Goal: Information Seeking & Learning: Learn about a topic

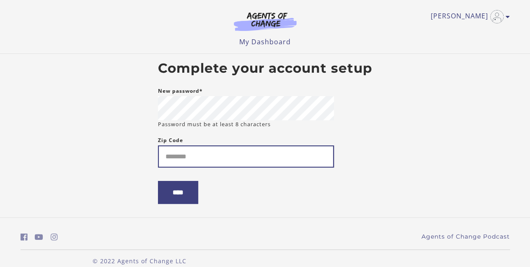
click at [283, 149] on input "Zip Code" at bounding box center [246, 157] width 176 height 22
type input "*****"
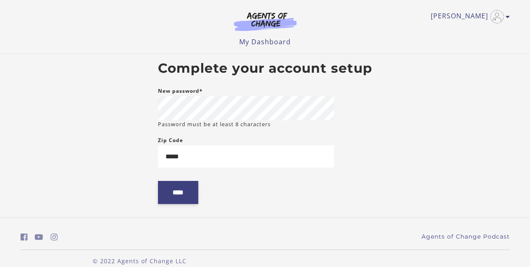
click at [181, 196] on input "****" at bounding box center [178, 192] width 40 height 23
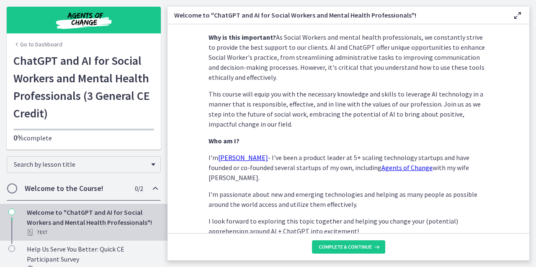
scroll to position [430, 0]
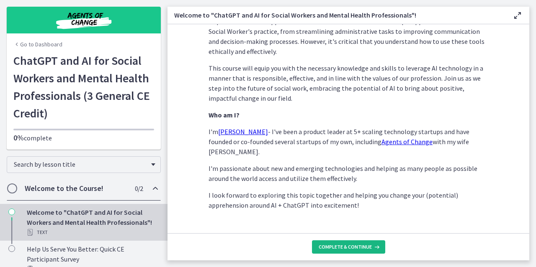
click at [355, 250] on span "Complete & continue" at bounding box center [345, 247] width 53 height 7
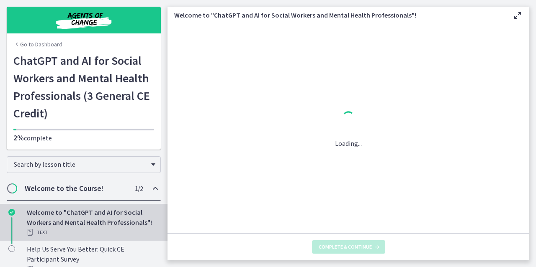
scroll to position [0, 0]
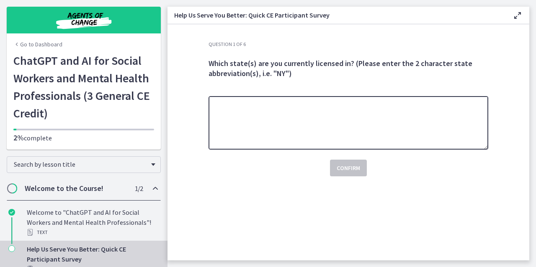
click at [375, 138] on textarea at bounding box center [348, 123] width 280 height 54
type textarea "**"
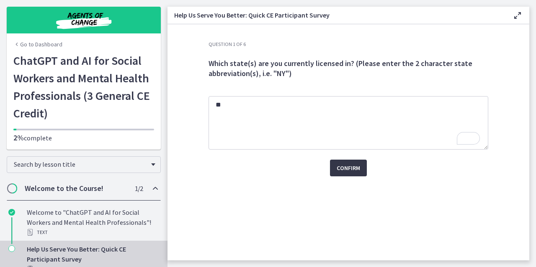
click at [351, 169] on span "Confirm" at bounding box center [348, 168] width 23 height 10
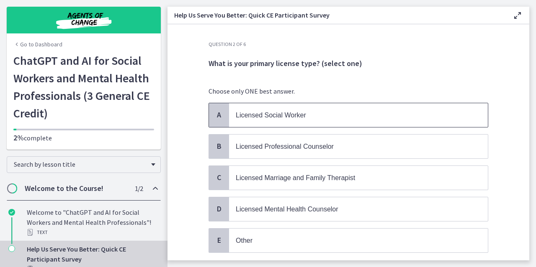
click at [299, 112] on span "Licensed Social Worker" at bounding box center [271, 115] width 70 height 7
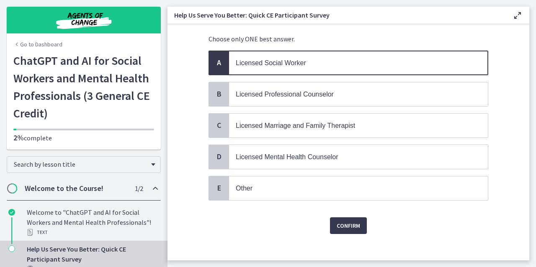
scroll to position [54, 0]
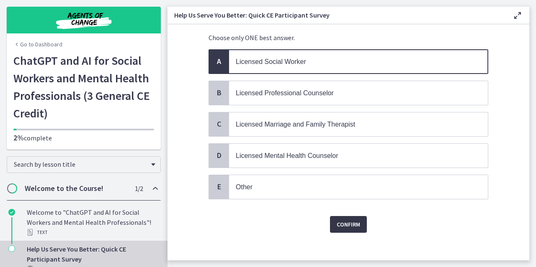
click at [347, 223] on span "Confirm" at bounding box center [348, 225] width 23 height 10
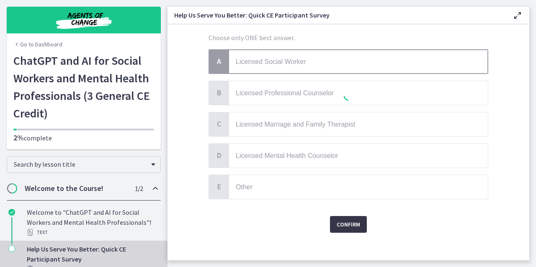
scroll to position [0, 0]
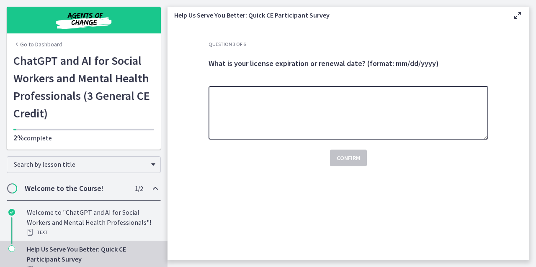
click at [296, 111] on textarea at bounding box center [348, 113] width 280 height 54
paste textarea "*******"
click at [217, 93] on textarea "*******" at bounding box center [348, 113] width 280 height 54
click at [237, 94] on textarea "********" at bounding box center [348, 113] width 280 height 54
type textarea "**********"
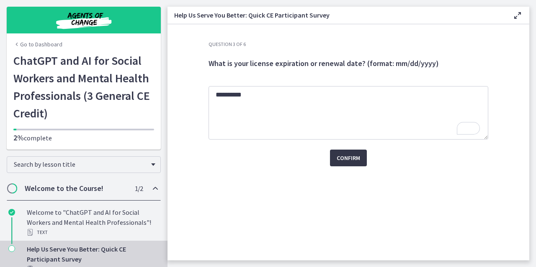
click at [350, 161] on span "Confirm" at bounding box center [348, 158] width 23 height 10
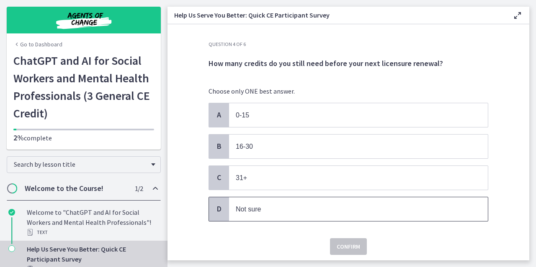
click at [315, 211] on p "Not sure" at bounding box center [350, 209] width 229 height 10
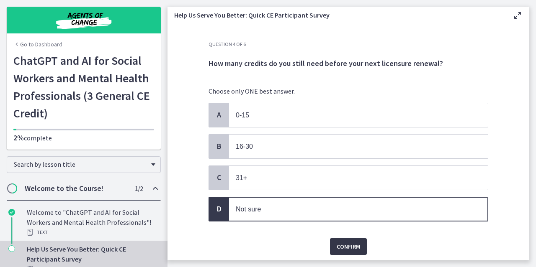
click at [352, 246] on span "Confirm" at bounding box center [348, 247] width 23 height 10
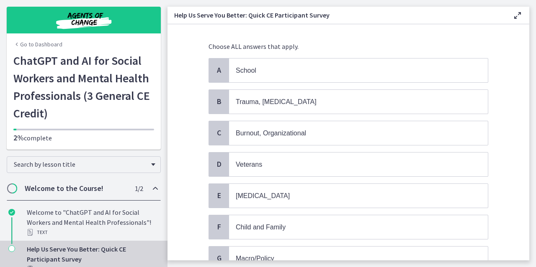
scroll to position [45, 0]
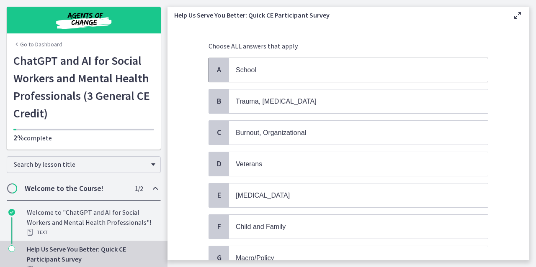
click at [299, 74] on p "School" at bounding box center [350, 70] width 229 height 10
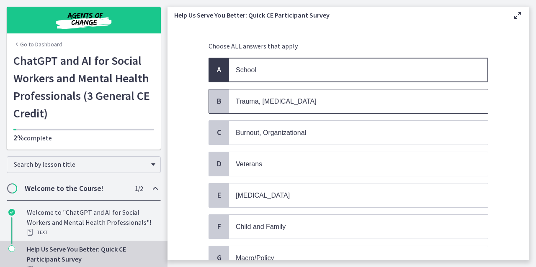
click at [320, 99] on p "Trauma, PTSD" at bounding box center [350, 101] width 229 height 10
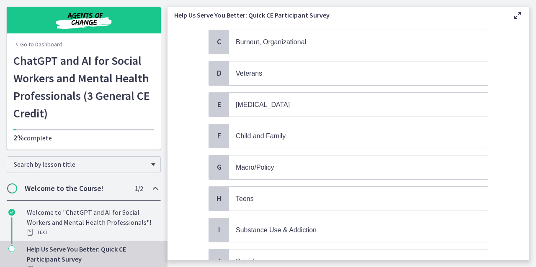
scroll to position [136, 0]
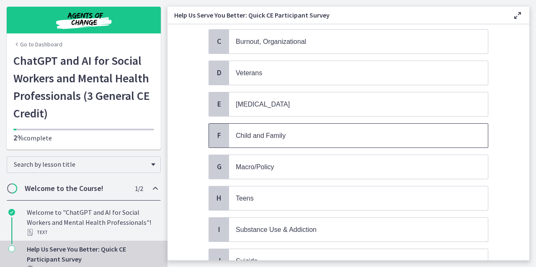
click at [316, 135] on p "Child and Family" at bounding box center [350, 136] width 229 height 10
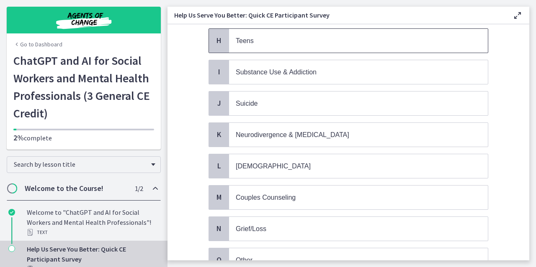
scroll to position [363, 0]
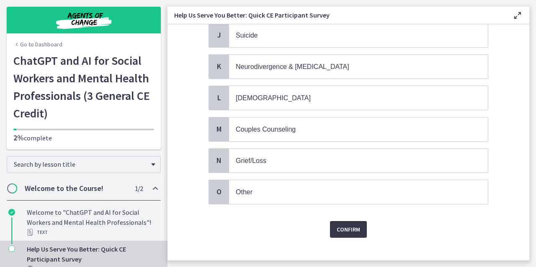
click at [354, 225] on span "Confirm" at bounding box center [348, 230] width 23 height 10
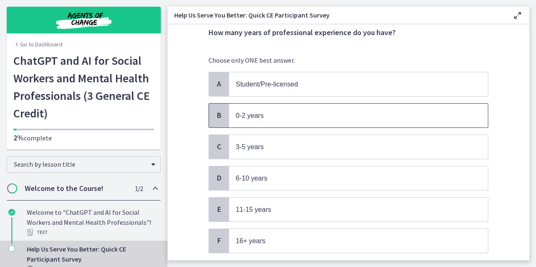
scroll to position [55, 0]
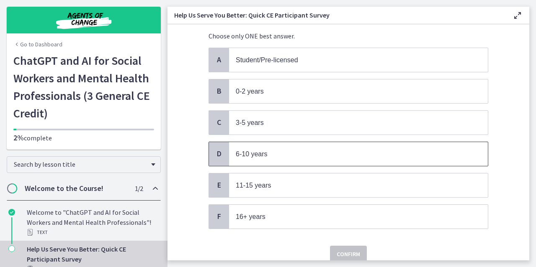
click at [360, 143] on span "6-10 years" at bounding box center [358, 154] width 259 height 24
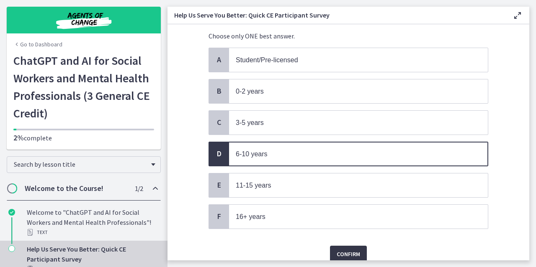
click at [352, 250] on span "Confirm" at bounding box center [348, 254] width 23 height 10
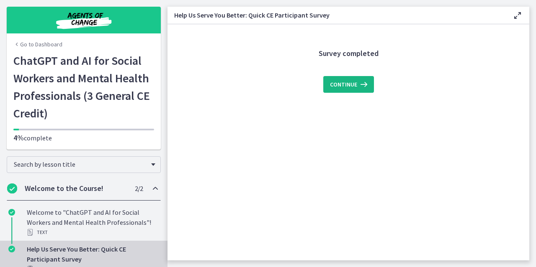
scroll to position [0, 0]
click at [361, 78] on button "Continue" at bounding box center [348, 84] width 51 height 17
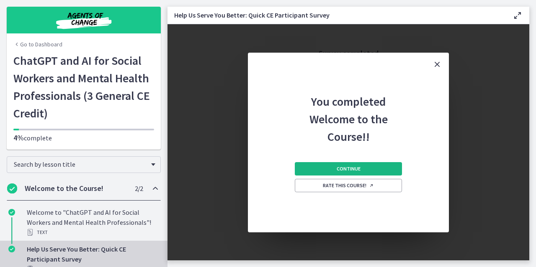
click at [376, 167] on button "Continue" at bounding box center [348, 168] width 107 height 13
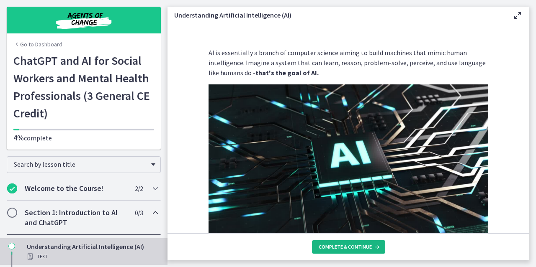
click at [352, 251] on span "Complete & continue" at bounding box center [345, 247] width 53 height 7
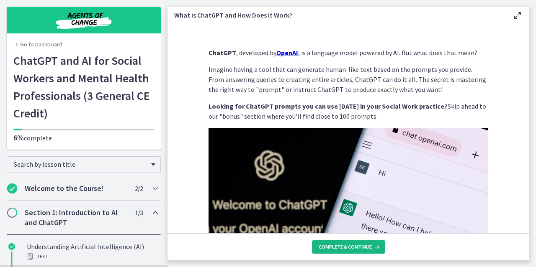
click at [352, 251] on span "Complete & continue" at bounding box center [345, 247] width 53 height 7
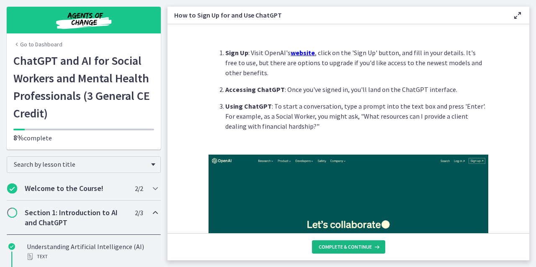
drag, startPoint x: 352, startPoint y: 251, endPoint x: 336, endPoint y: 250, distance: 15.9
drag, startPoint x: 336, startPoint y: 250, endPoint x: 320, endPoint y: 248, distance: 16.0
click at [320, 248] on span "Complete & continue" at bounding box center [345, 247] width 53 height 7
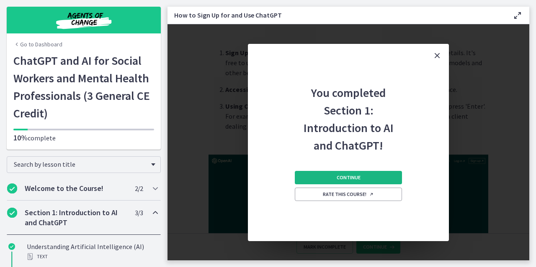
click at [380, 179] on button "Continue" at bounding box center [348, 177] width 107 height 13
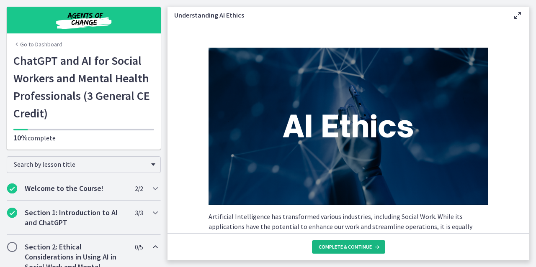
click at [350, 247] on span "Complete & continue" at bounding box center [345, 247] width 53 height 7
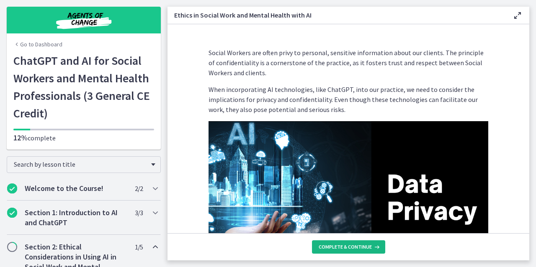
click at [350, 247] on span "Complete & continue" at bounding box center [345, 247] width 53 height 7
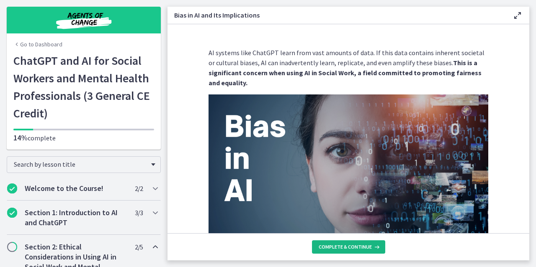
click at [350, 247] on span "Complete & continue" at bounding box center [345, 247] width 53 height 7
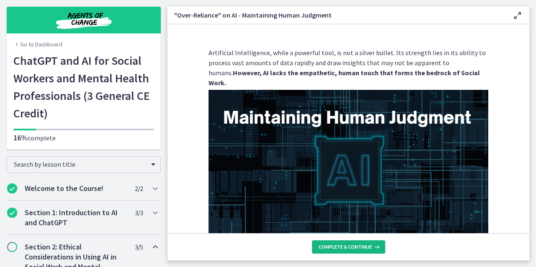
click at [350, 247] on span "Complete & continue" at bounding box center [345, 247] width 53 height 7
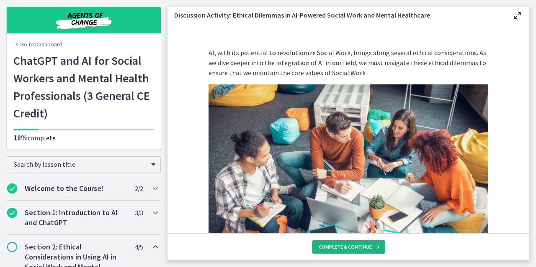
click at [350, 247] on span "Complete & continue" at bounding box center [345, 247] width 53 height 7
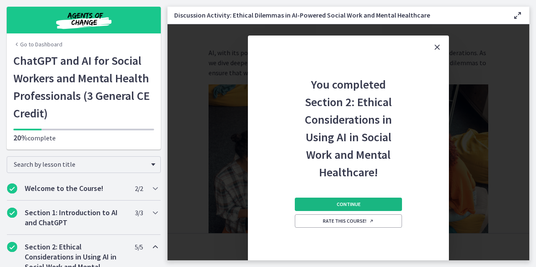
click at [369, 200] on button "Continue" at bounding box center [348, 204] width 107 height 13
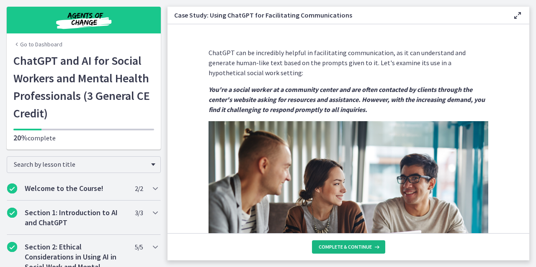
click at [364, 248] on span "Complete & continue" at bounding box center [345, 247] width 53 height 7
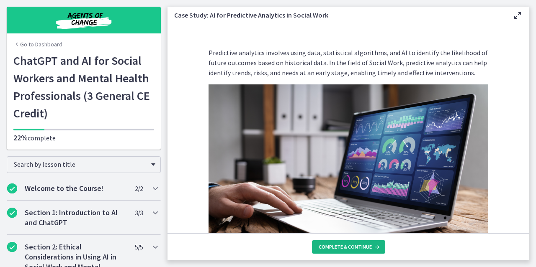
click at [364, 248] on span "Complete & continue" at bounding box center [345, 247] width 53 height 7
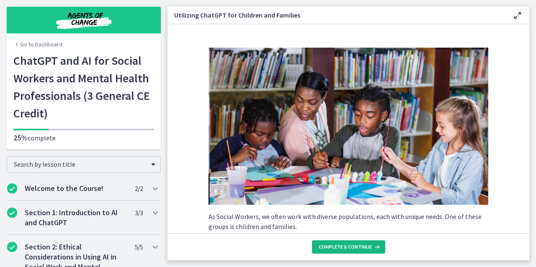
click at [364, 248] on span "Complete & continue" at bounding box center [345, 247] width 53 height 7
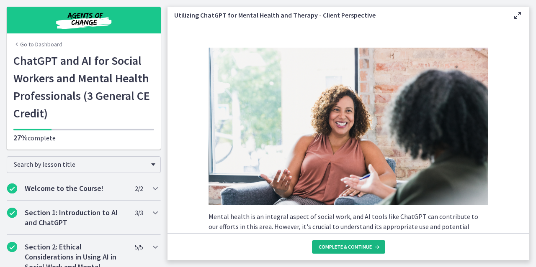
click at [364, 248] on span "Complete & continue" at bounding box center [345, 247] width 53 height 7
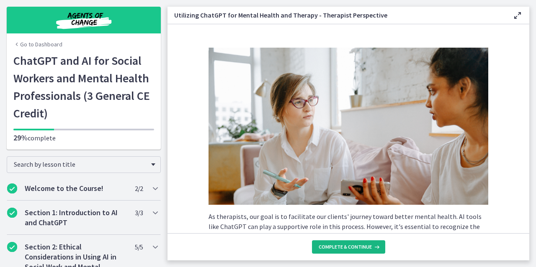
click at [364, 248] on span "Complete & continue" at bounding box center [345, 247] width 53 height 7
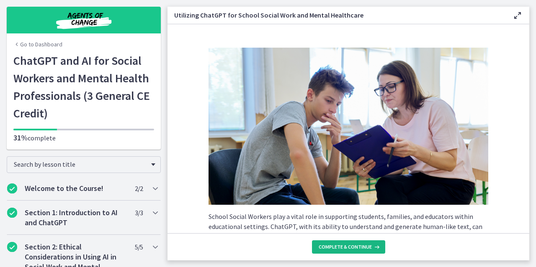
click at [364, 248] on span "Complete & continue" at bounding box center [345, 247] width 53 height 7
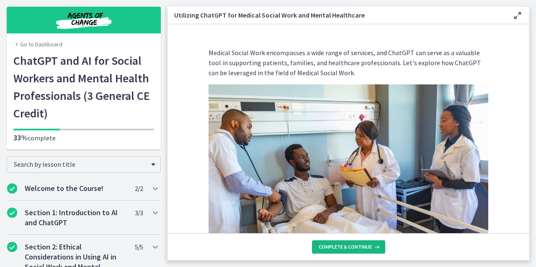
click at [364, 248] on span "Complete & continue" at bounding box center [345, 247] width 53 height 7
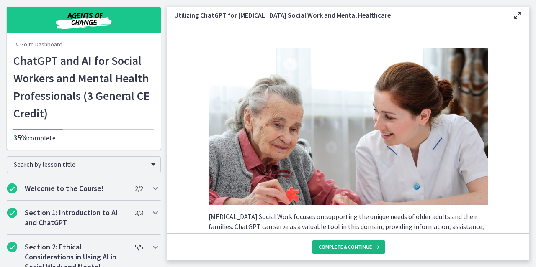
click at [364, 248] on span "Complete & continue" at bounding box center [345, 247] width 53 height 7
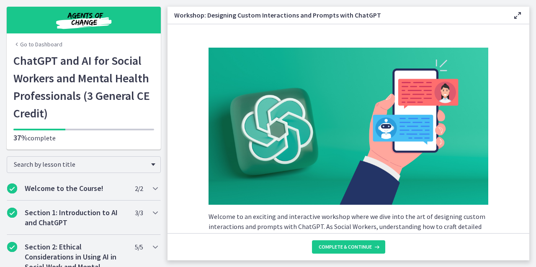
click at [364, 248] on span "Complete & continue" at bounding box center [345, 247] width 53 height 7
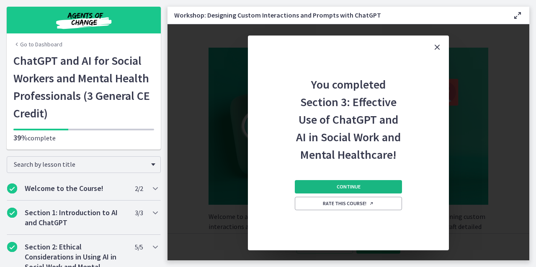
click at [376, 183] on button "Continue" at bounding box center [348, 186] width 107 height 13
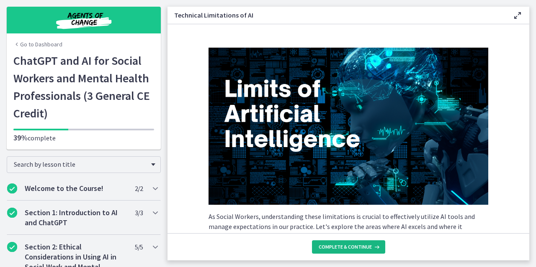
click at [341, 252] on button "Complete & continue" at bounding box center [348, 247] width 73 height 13
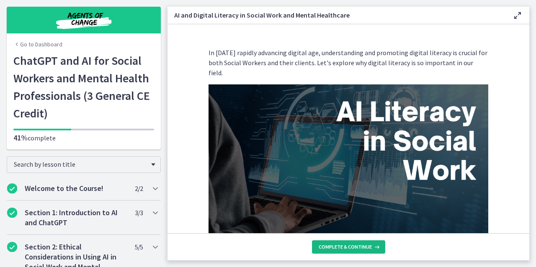
click at [341, 252] on button "Complete & continue" at bounding box center [348, 247] width 73 height 13
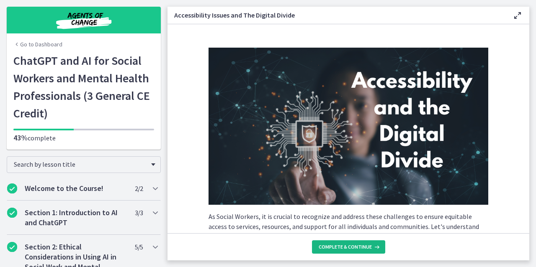
click at [341, 252] on button "Complete & continue" at bounding box center [348, 247] width 73 height 13
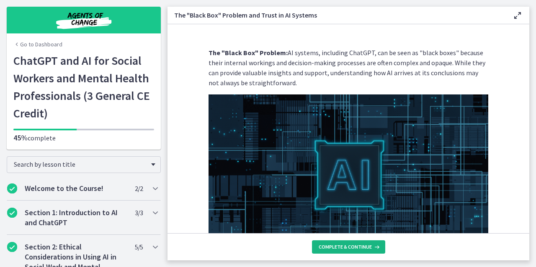
click at [341, 252] on button "Complete & continue" at bounding box center [348, 247] width 73 height 13
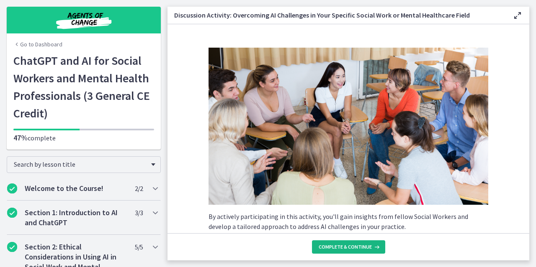
click at [345, 243] on button "Complete & continue" at bounding box center [348, 247] width 73 height 13
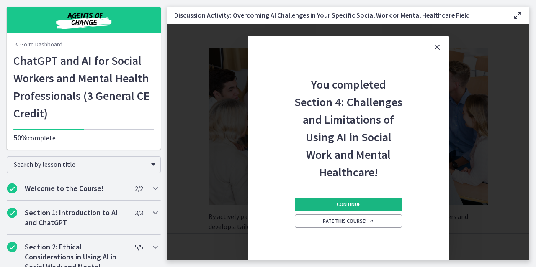
click at [360, 205] on button "Continue" at bounding box center [348, 204] width 107 height 13
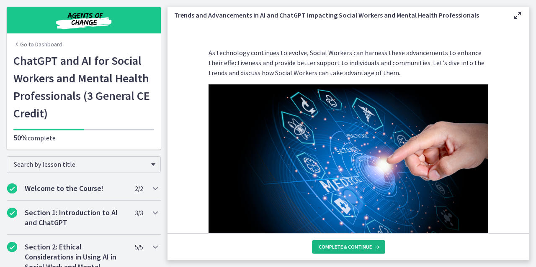
click at [349, 242] on button "Complete & continue" at bounding box center [348, 247] width 73 height 13
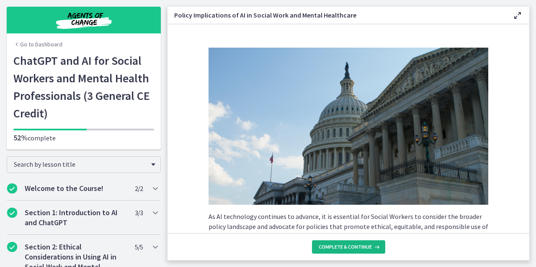
click at [352, 251] on button "Complete & continue" at bounding box center [348, 247] width 73 height 13
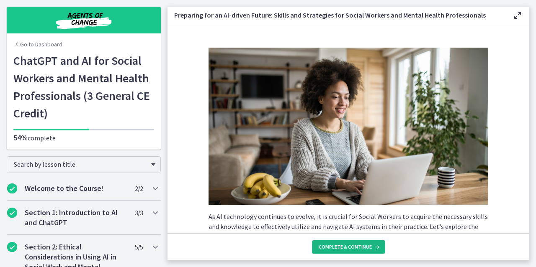
click at [352, 251] on button "Complete & continue" at bounding box center [348, 247] width 73 height 13
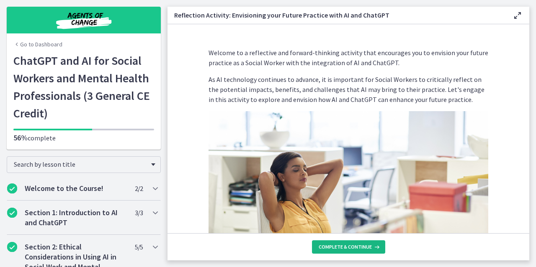
click at [352, 251] on button "Complete & continue" at bounding box center [348, 247] width 73 height 13
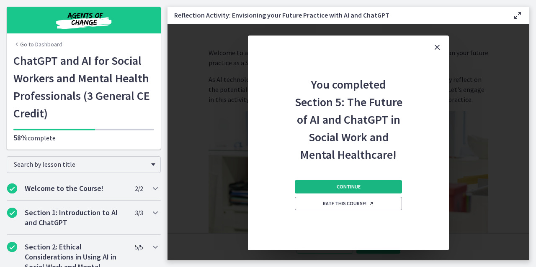
click at [376, 180] on button "Continue" at bounding box center [348, 186] width 107 height 13
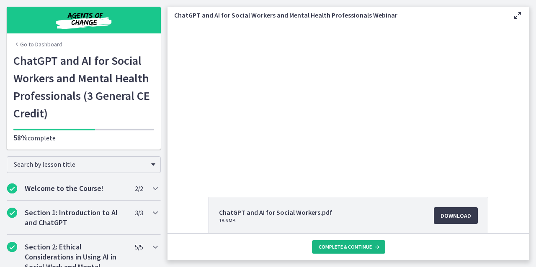
scroll to position [12, 0]
click at [366, 248] on span "Complete & continue" at bounding box center [345, 247] width 53 height 7
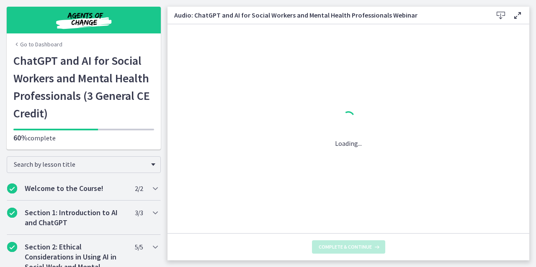
scroll to position [0, 0]
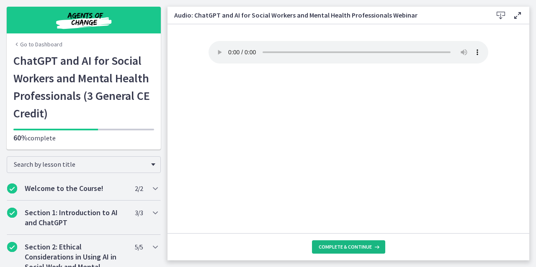
click at [366, 248] on span "Complete & continue" at bounding box center [345, 247] width 53 height 7
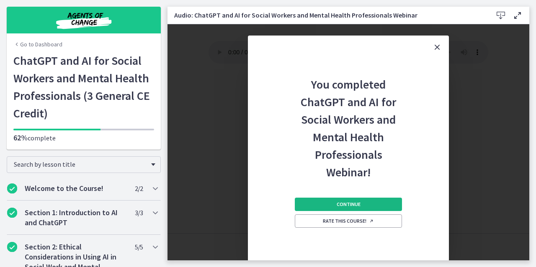
click at [358, 202] on span "Continue" at bounding box center [349, 204] width 24 height 7
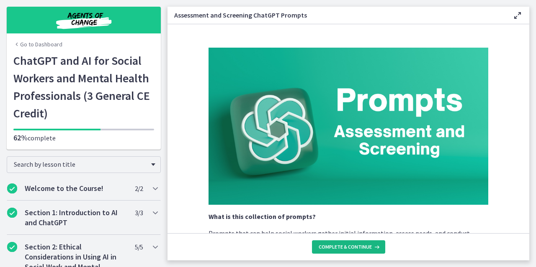
click at [343, 247] on span "Complete & continue" at bounding box center [345, 247] width 53 height 7
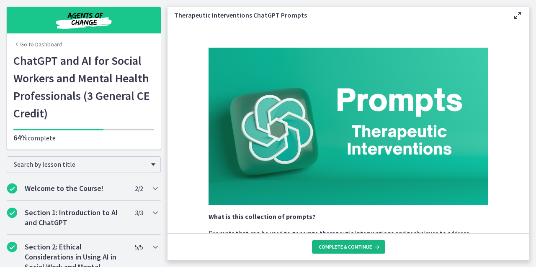
click at [343, 247] on span "Complete & continue" at bounding box center [345, 247] width 53 height 7
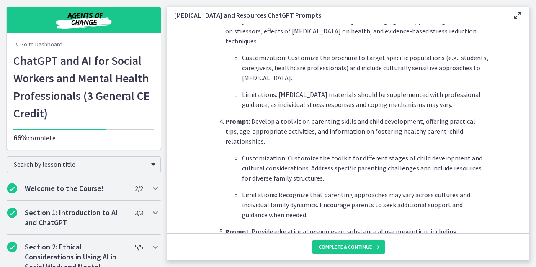
scroll to position [493, 0]
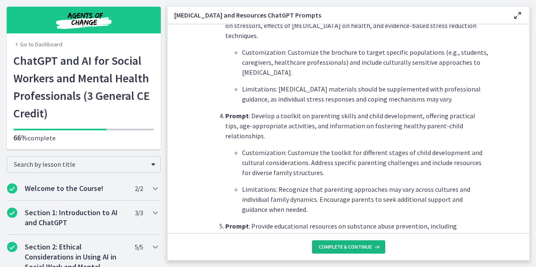
click at [358, 247] on span "Complete & continue" at bounding box center [345, 247] width 53 height 7
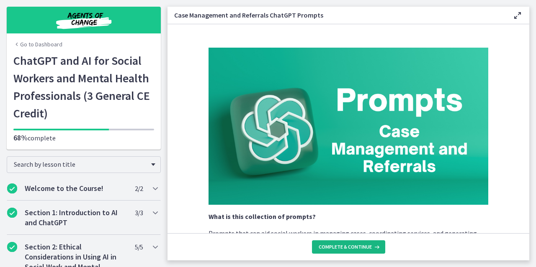
click at [357, 248] on span "Complete & continue" at bounding box center [345, 247] width 53 height 7
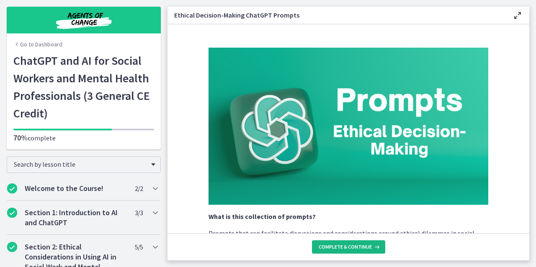
click at [357, 248] on span "Complete & continue" at bounding box center [345, 247] width 53 height 7
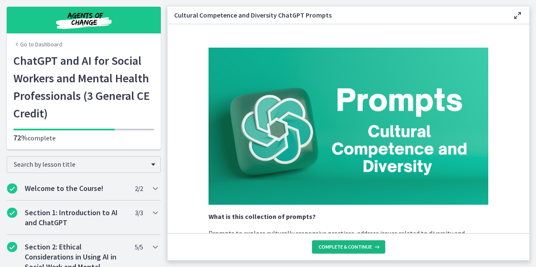
click at [357, 248] on span "Complete & continue" at bounding box center [345, 247] width 53 height 7
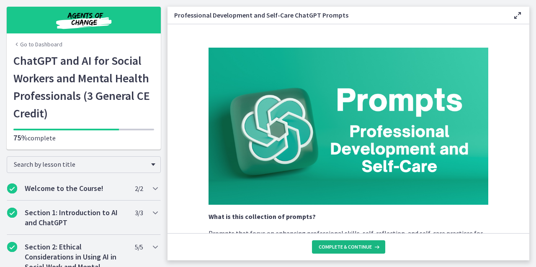
click at [357, 248] on span "Complete & continue" at bounding box center [345, 247] width 53 height 7
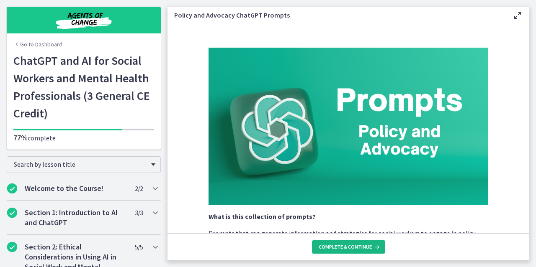
click at [357, 248] on span "Complete & continue" at bounding box center [345, 247] width 53 height 7
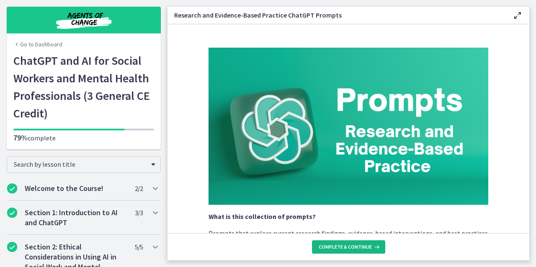
click at [357, 248] on span "Complete & continue" at bounding box center [345, 247] width 53 height 7
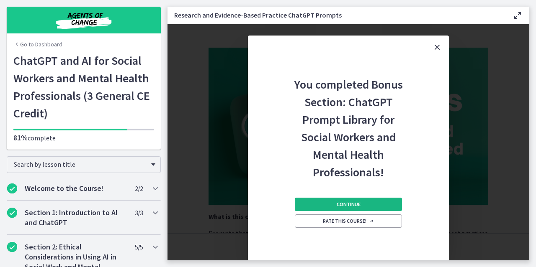
click at [380, 206] on button "Continue" at bounding box center [348, 204] width 107 height 13
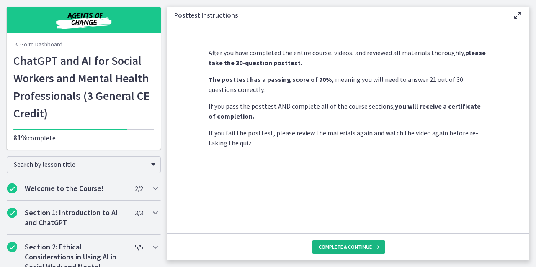
click at [372, 249] on icon at bounding box center [376, 247] width 8 height 7
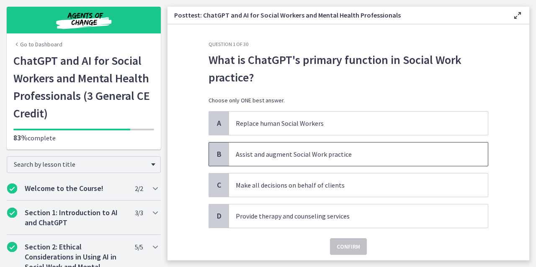
click at [351, 158] on p "Assist and augment Social Work practice" at bounding box center [350, 154] width 229 height 10
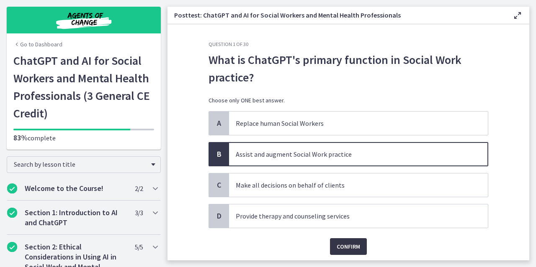
click at [355, 245] on span "Confirm" at bounding box center [348, 247] width 23 height 10
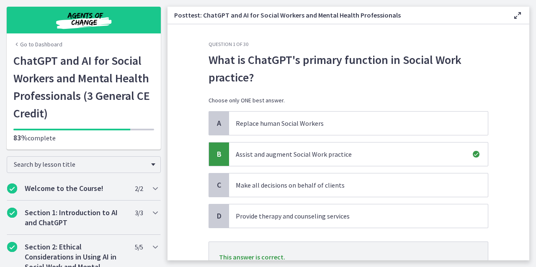
scroll to position [71, 0]
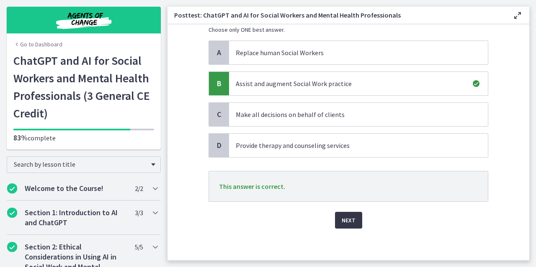
click at [348, 216] on span "Next" at bounding box center [349, 221] width 14 height 10
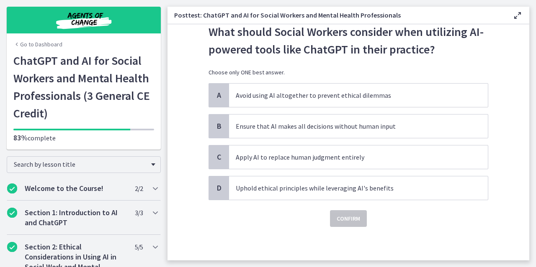
scroll to position [0, 0]
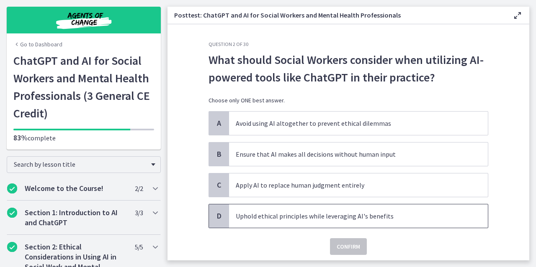
click at [363, 215] on p "Uphold ethical principles while leveraging AI's benefits" at bounding box center [350, 216] width 229 height 10
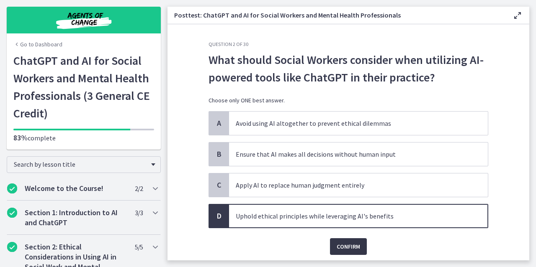
click at [345, 239] on button "Confirm" at bounding box center [348, 247] width 37 height 17
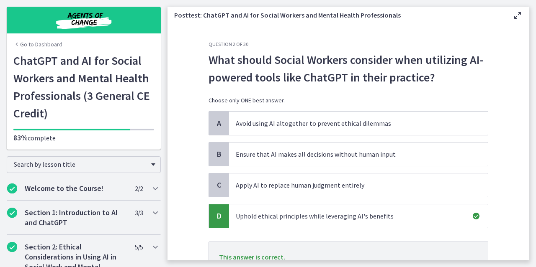
scroll to position [71, 0]
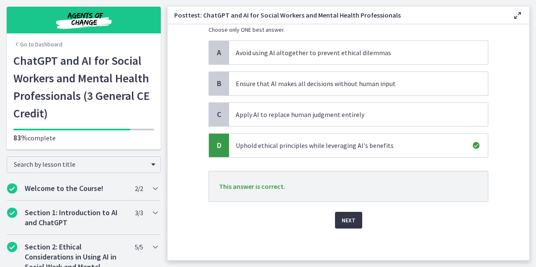
click at [344, 220] on span "Next" at bounding box center [349, 221] width 14 height 10
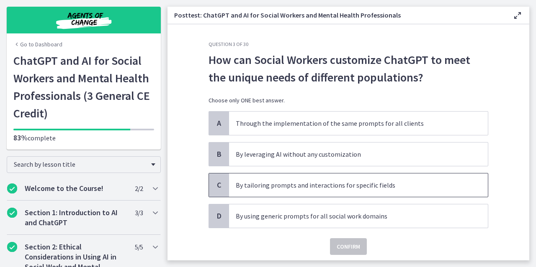
click at [375, 189] on p "By tailoring prompts and interactions for specific fields" at bounding box center [350, 185] width 229 height 10
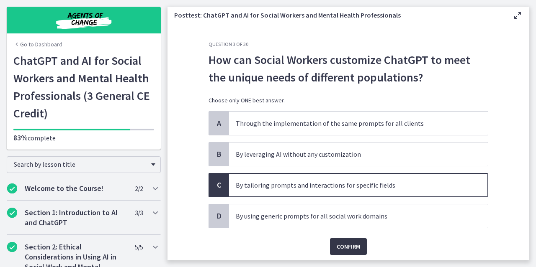
click at [345, 242] on span "Confirm" at bounding box center [348, 247] width 23 height 10
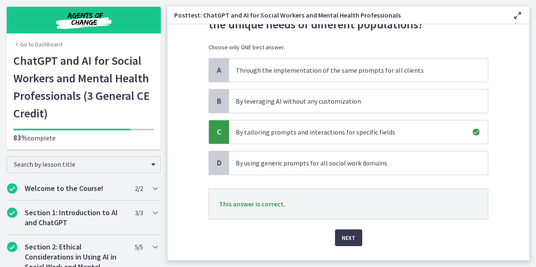
scroll to position [54, 0]
click at [342, 236] on span "Next" at bounding box center [349, 238] width 14 height 10
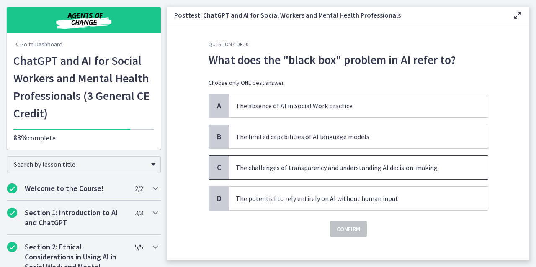
click at [244, 172] on span "The challenges of transparency and understanding AI decision-making" at bounding box center [358, 167] width 259 height 23
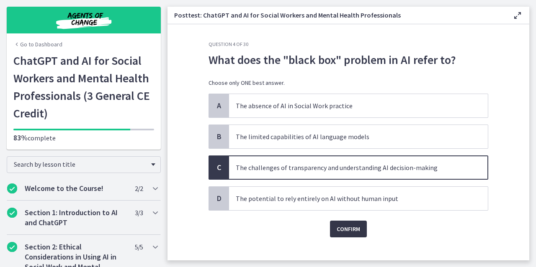
click at [355, 231] on span "Confirm" at bounding box center [348, 229] width 23 height 10
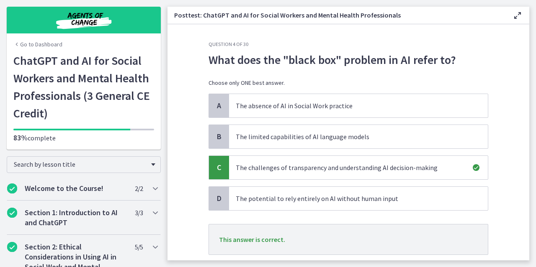
scroll to position [53, 0]
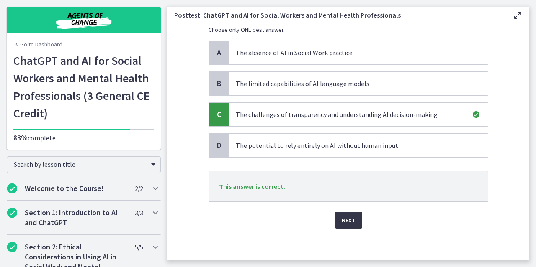
click at [343, 220] on span "Next" at bounding box center [349, 221] width 14 height 10
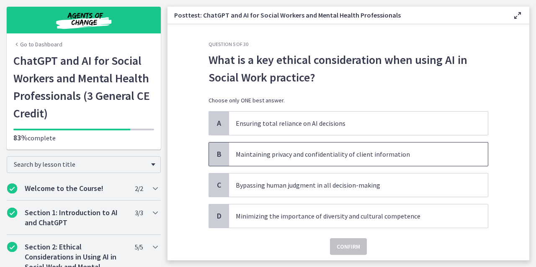
click at [363, 160] on span "Maintaining privacy and confidentiality of client information" at bounding box center [358, 154] width 259 height 23
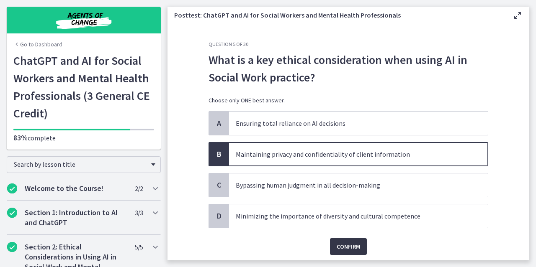
click at [347, 242] on span "Confirm" at bounding box center [348, 247] width 23 height 10
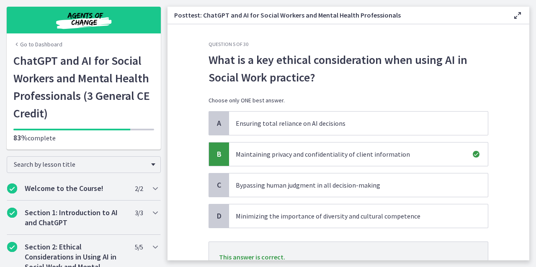
scroll to position [71, 0]
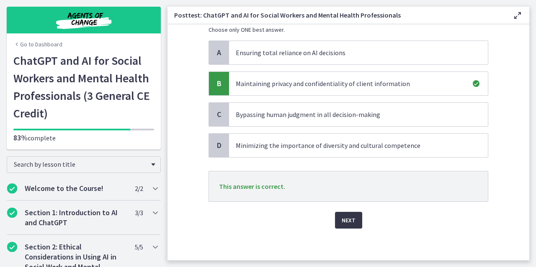
click at [348, 223] on span "Next" at bounding box center [349, 221] width 14 height 10
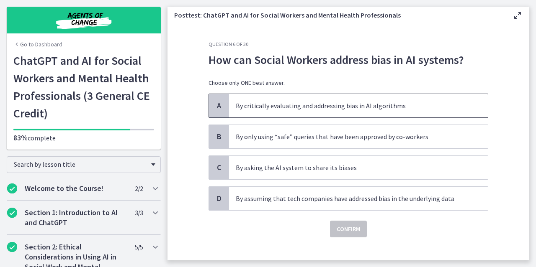
click at [319, 109] on p "By critically evaluating and addressing bias in AI algorithms" at bounding box center [350, 106] width 229 height 10
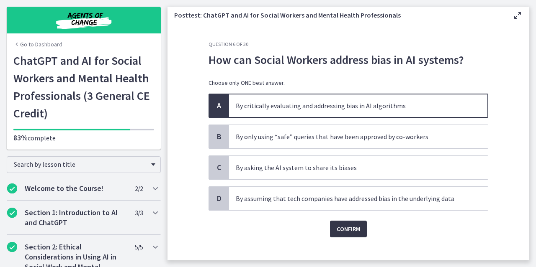
click at [345, 224] on span "Confirm" at bounding box center [348, 229] width 23 height 10
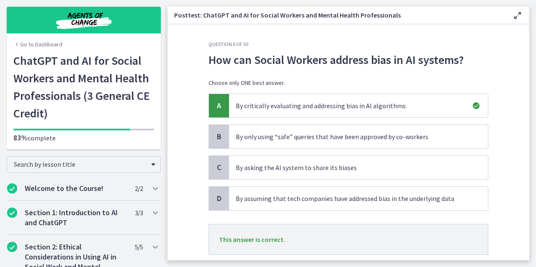
scroll to position [53, 0]
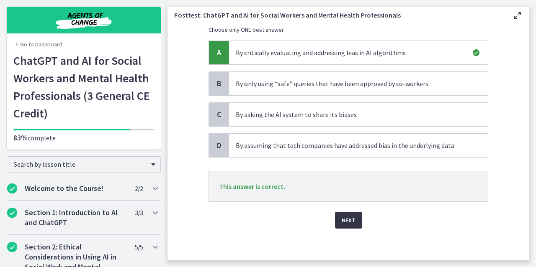
click at [345, 224] on button "Next" at bounding box center [348, 220] width 27 height 17
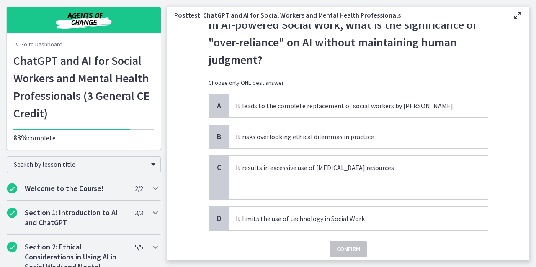
scroll to position [37, 0]
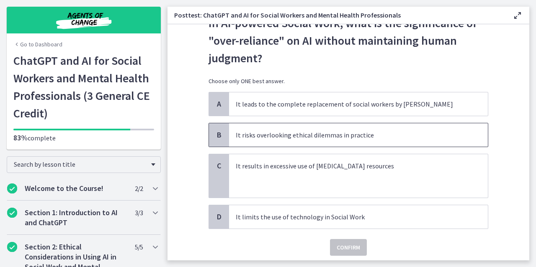
click at [331, 136] on p "It risks overlooking ethical dilemmas in practice" at bounding box center [350, 135] width 229 height 10
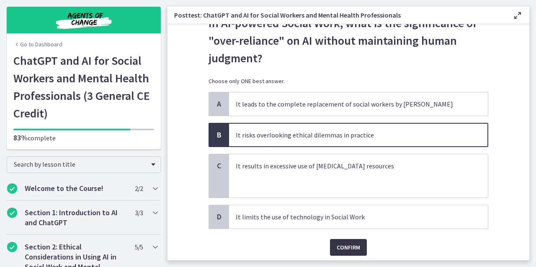
click at [339, 248] on span "Confirm" at bounding box center [348, 248] width 23 height 10
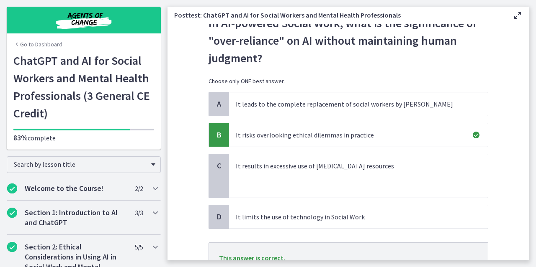
scroll to position [108, 0]
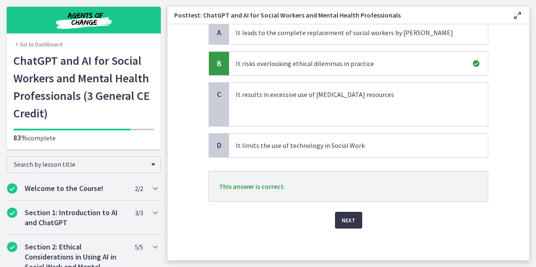
click at [342, 225] on button "Next" at bounding box center [348, 220] width 27 height 17
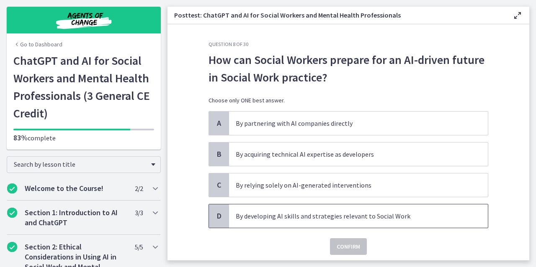
click at [342, 225] on span "By developing AI skills and strategies relevant to Social Work" at bounding box center [358, 216] width 259 height 23
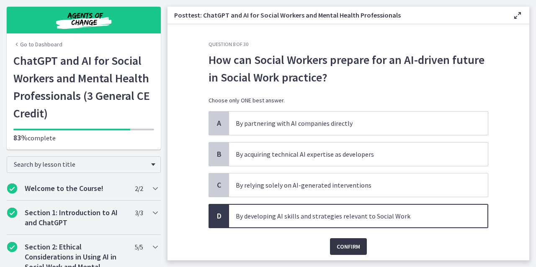
click at [345, 242] on span "Confirm" at bounding box center [348, 247] width 23 height 10
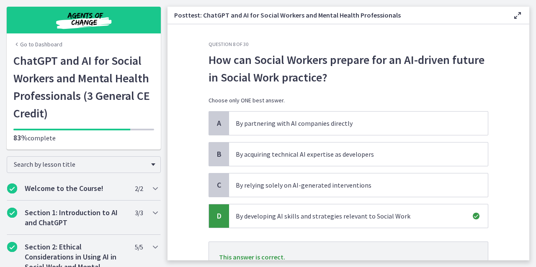
scroll to position [71, 0]
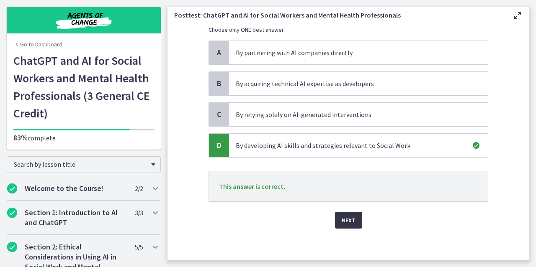
click at [342, 219] on span "Next" at bounding box center [349, 221] width 14 height 10
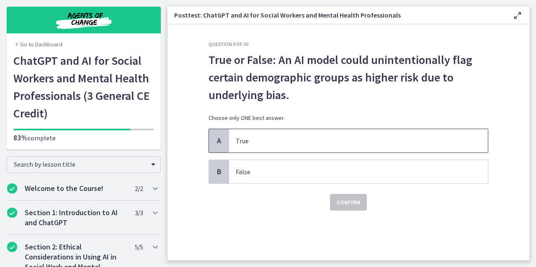
click at [313, 149] on span "True" at bounding box center [358, 140] width 259 height 23
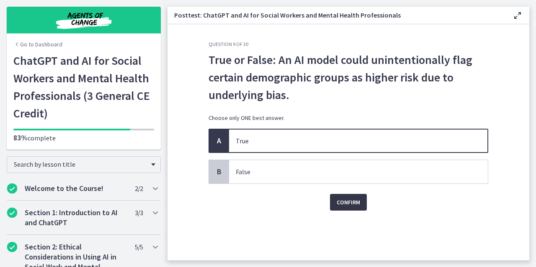
click at [347, 203] on span "Confirm" at bounding box center [348, 203] width 23 height 10
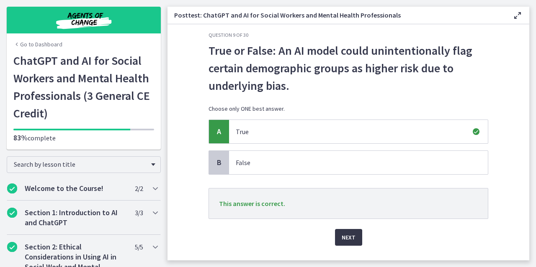
scroll to position [8, 0]
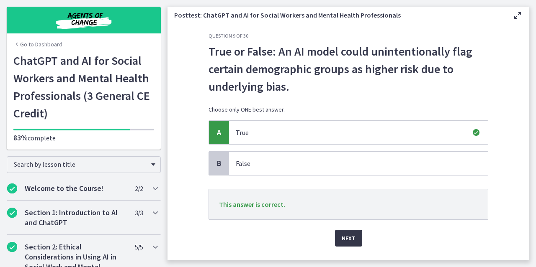
click at [347, 234] on span "Next" at bounding box center [349, 239] width 14 height 10
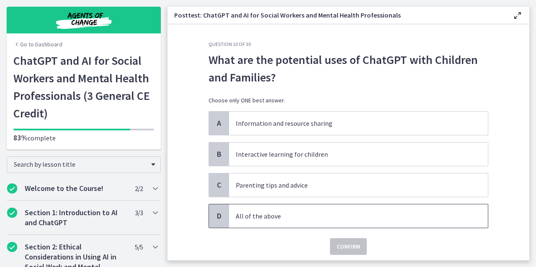
click at [312, 206] on span "All of the above" at bounding box center [358, 216] width 259 height 23
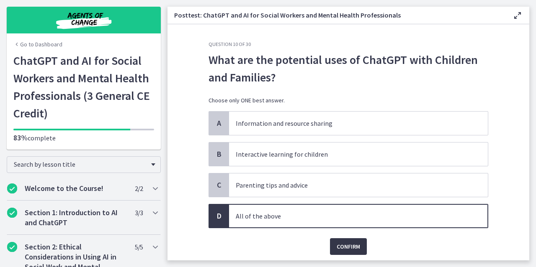
click at [342, 247] on span "Confirm" at bounding box center [348, 247] width 23 height 10
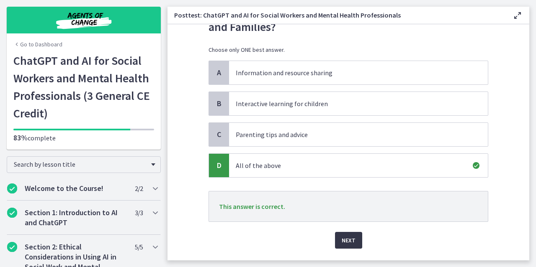
scroll to position [51, 0]
click at [340, 229] on div "Next" at bounding box center [348, 235] width 280 height 27
click at [343, 238] on span "Next" at bounding box center [349, 240] width 14 height 10
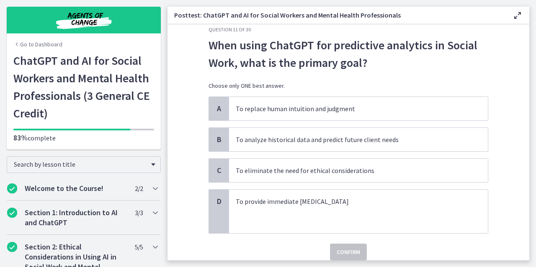
scroll to position [15, 0]
click at [330, 138] on p "To analyze historical data and predict future client needs" at bounding box center [350, 139] width 229 height 10
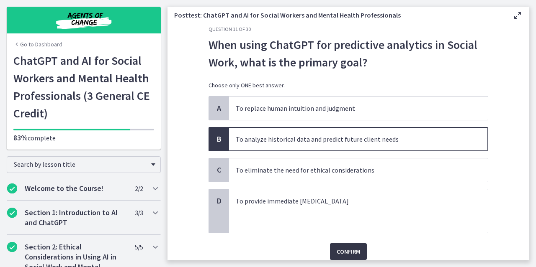
click at [345, 248] on span "Confirm" at bounding box center [348, 252] width 23 height 10
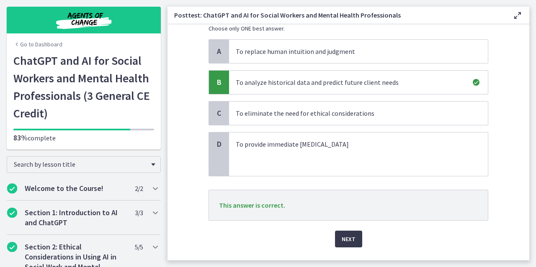
scroll to position [73, 0]
click at [344, 235] on span "Next" at bounding box center [349, 239] width 14 height 10
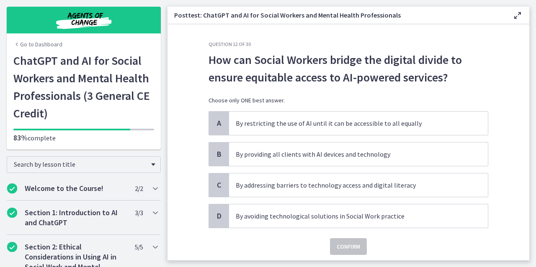
scroll to position [22, 0]
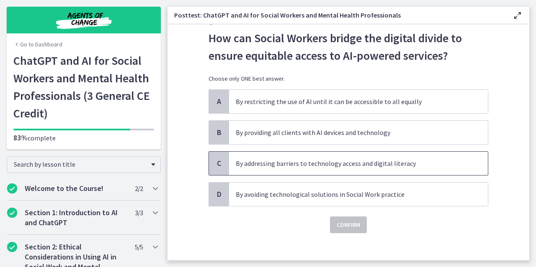
click at [346, 163] on p "By addressing barriers to technology access and digital literacy" at bounding box center [350, 164] width 229 height 10
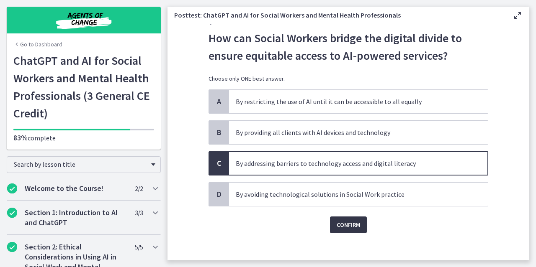
click at [347, 221] on span "Confirm" at bounding box center [348, 225] width 23 height 10
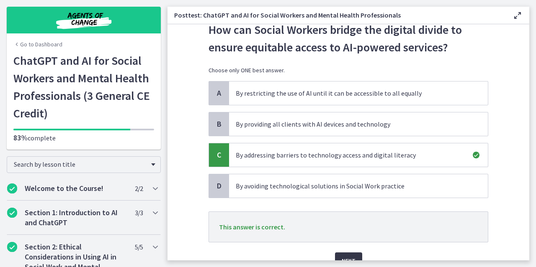
scroll to position [31, 0]
click at [347, 256] on span "Next" at bounding box center [349, 261] width 14 height 10
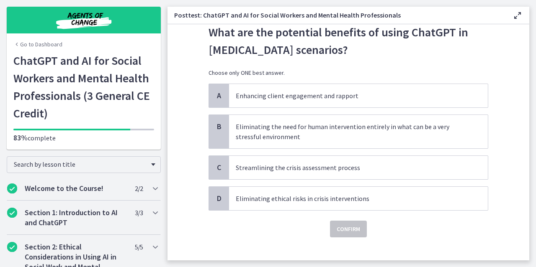
scroll to position [37, 0]
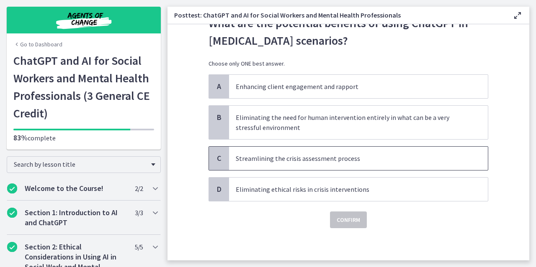
click at [313, 162] on p "Streamlining the crisis assessment process" at bounding box center [350, 159] width 229 height 10
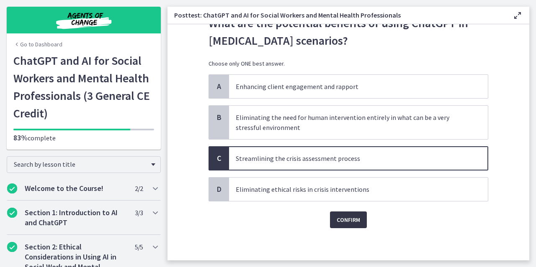
click at [338, 212] on button "Confirm" at bounding box center [348, 220] width 37 height 17
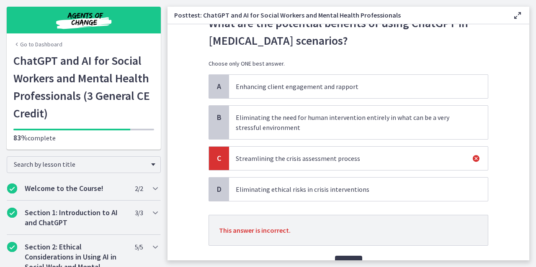
scroll to position [72, 0]
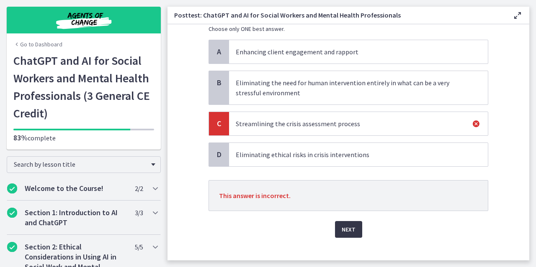
click at [343, 225] on span "Next" at bounding box center [349, 230] width 14 height 10
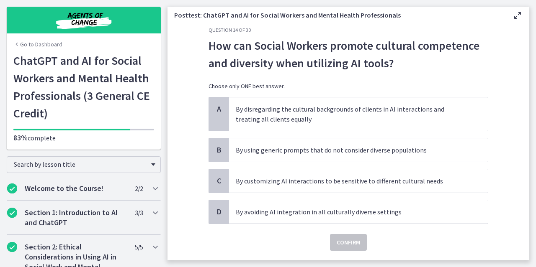
scroll to position [33, 0]
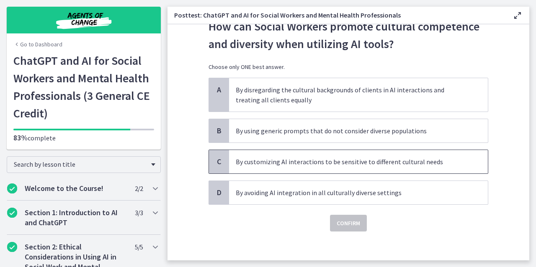
click at [336, 160] on p "By customizing AI interactions to be sensitive to different cultural needs" at bounding box center [350, 162] width 229 height 10
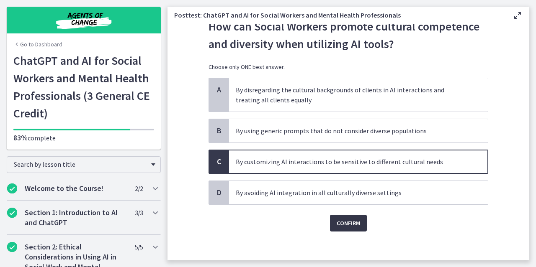
click at [342, 219] on span "Confirm" at bounding box center [348, 224] width 23 height 10
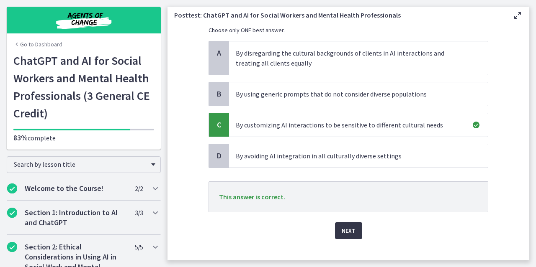
scroll to position [70, 0]
click at [342, 226] on span "Next" at bounding box center [349, 231] width 14 height 10
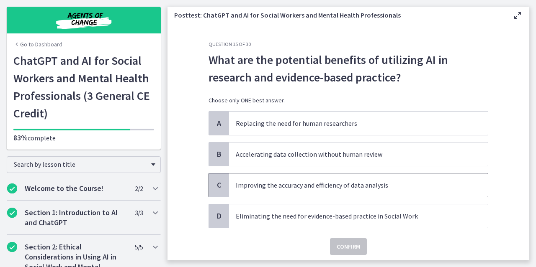
click at [337, 194] on span "Improving the accuracy and efficiency of data analysis" at bounding box center [358, 185] width 259 height 23
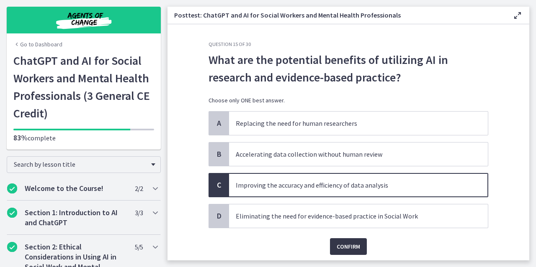
click at [352, 243] on span "Confirm" at bounding box center [348, 247] width 23 height 10
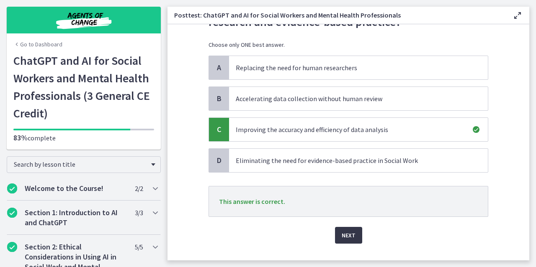
scroll to position [62, 0]
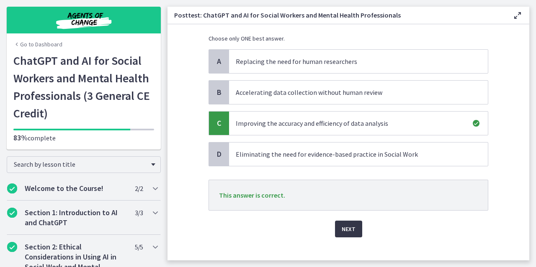
click at [350, 221] on button "Next" at bounding box center [348, 229] width 27 height 17
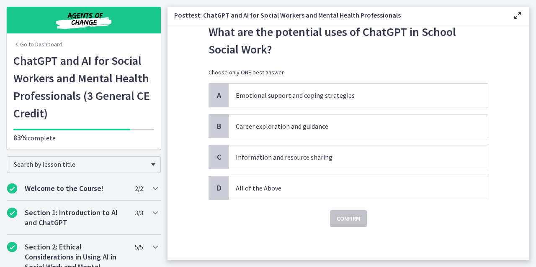
scroll to position [0, 0]
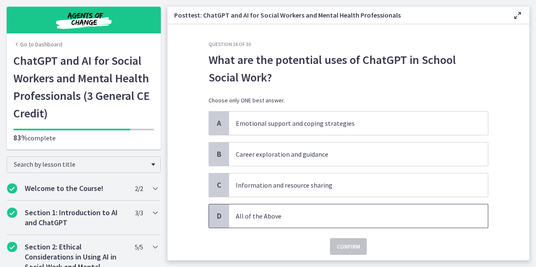
click at [300, 206] on span "All of the Above" at bounding box center [358, 216] width 259 height 23
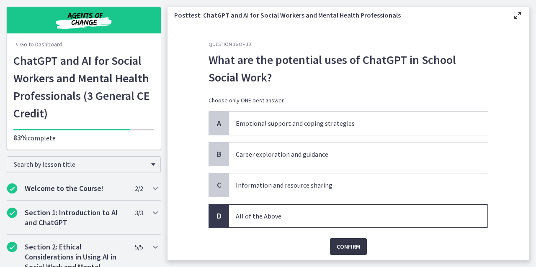
click at [337, 242] on span "Confirm" at bounding box center [348, 247] width 23 height 10
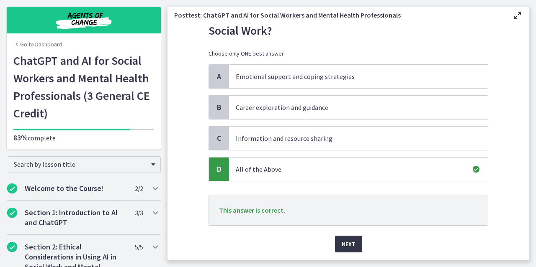
scroll to position [51, 0]
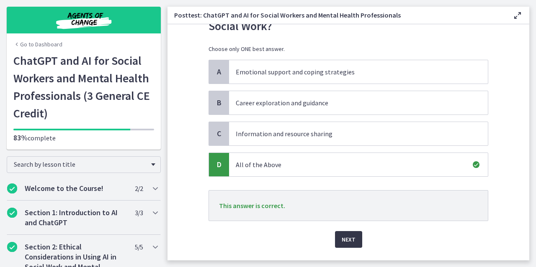
click at [347, 235] on span "Next" at bounding box center [349, 240] width 14 height 10
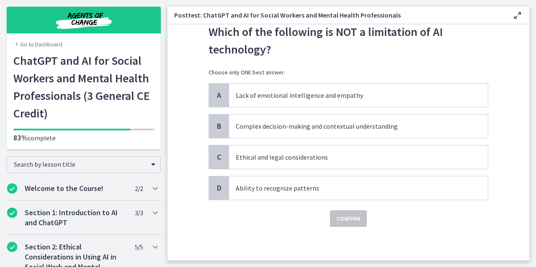
scroll to position [0, 0]
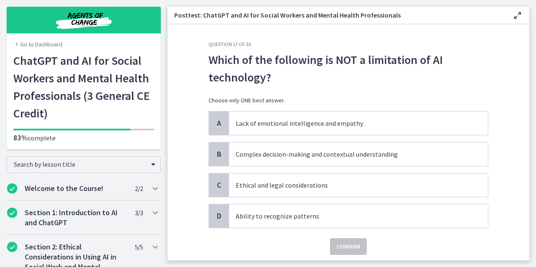
click at [318, 137] on div "A Lack of emotional intelligence and empathy B Complex decision-making and cont…" at bounding box center [348, 169] width 280 height 117
click at [298, 215] on p "Ability to recognize patterns" at bounding box center [350, 216] width 229 height 10
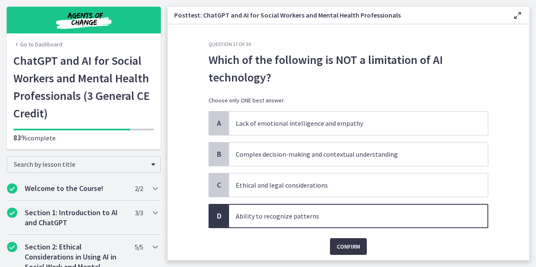
click at [350, 244] on span "Confirm" at bounding box center [348, 247] width 23 height 10
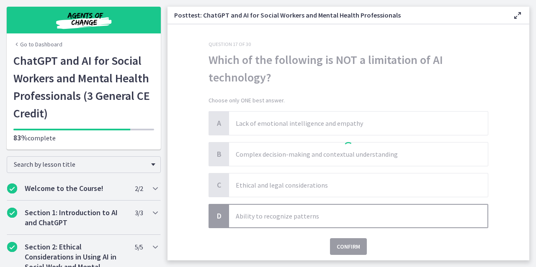
scroll to position [71, 0]
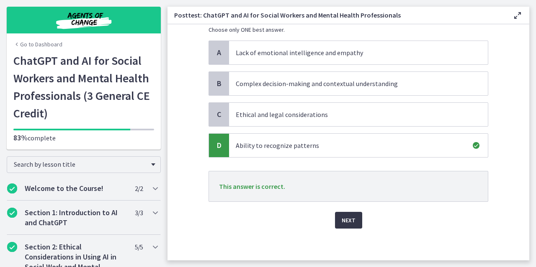
click at [348, 222] on span "Next" at bounding box center [349, 221] width 14 height 10
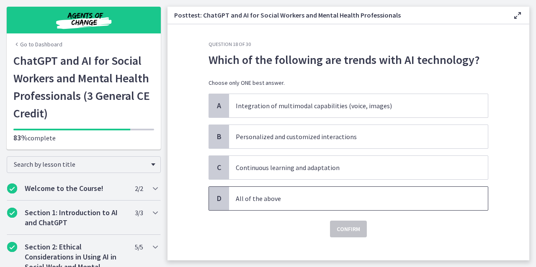
click at [317, 194] on p "All of the above" at bounding box center [350, 199] width 229 height 10
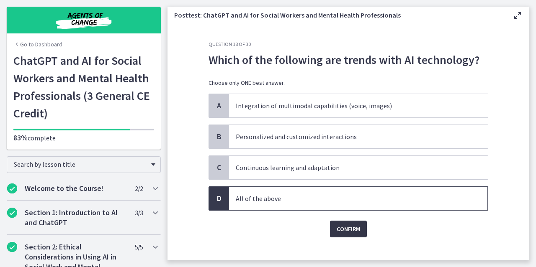
click at [341, 226] on span "Confirm" at bounding box center [348, 229] width 23 height 10
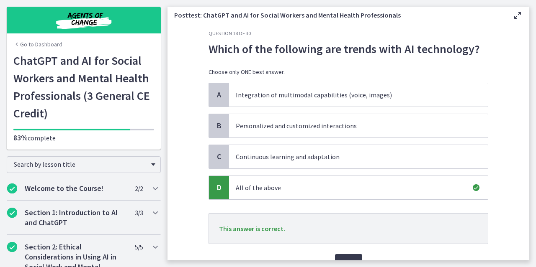
scroll to position [11, 0]
click at [349, 250] on div "Next" at bounding box center [348, 257] width 280 height 27
click at [342, 257] on span "Next" at bounding box center [349, 262] width 14 height 10
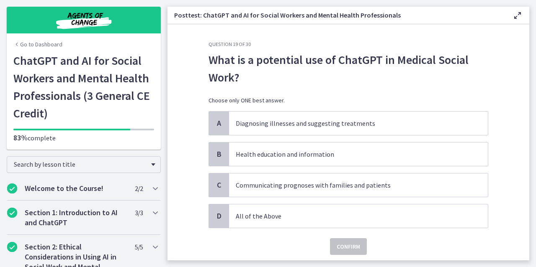
scroll to position [27, 0]
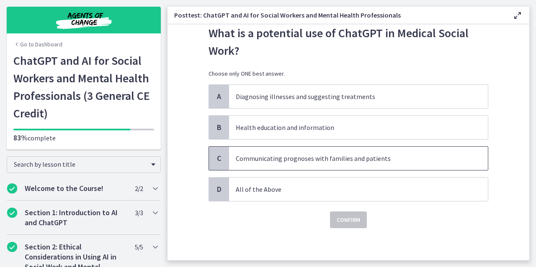
click at [310, 157] on p "Communicating prognoses with families and patients" at bounding box center [350, 159] width 229 height 10
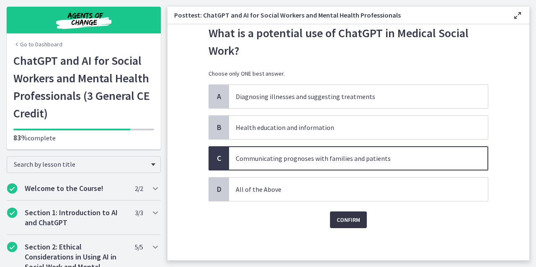
click at [347, 222] on span "Confirm" at bounding box center [348, 220] width 23 height 10
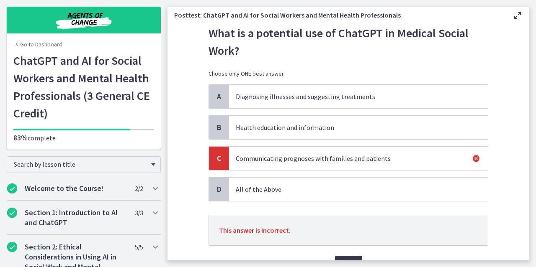
scroll to position [71, 0]
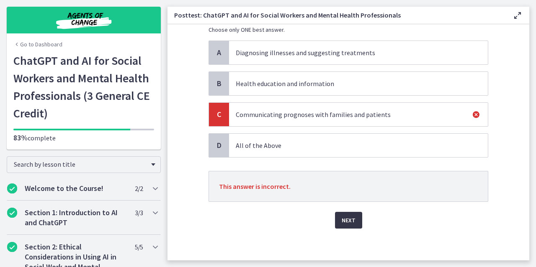
click at [343, 219] on span "Next" at bounding box center [349, 221] width 14 height 10
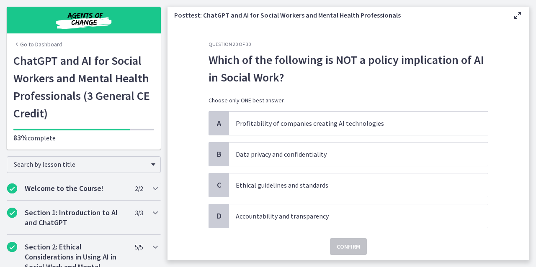
scroll to position [8, 0]
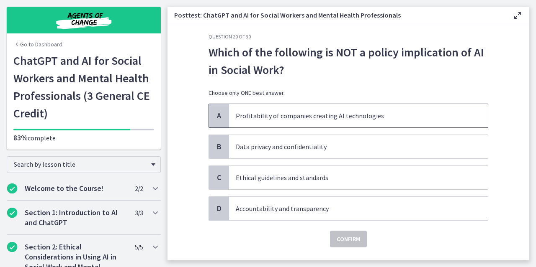
click at [319, 119] on p "Profitability of companies creating AI technologies" at bounding box center [350, 116] width 229 height 10
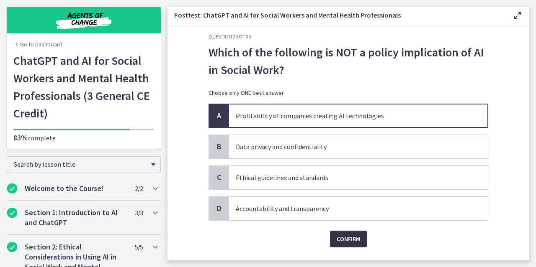
click at [348, 238] on span "Confirm" at bounding box center [348, 239] width 23 height 10
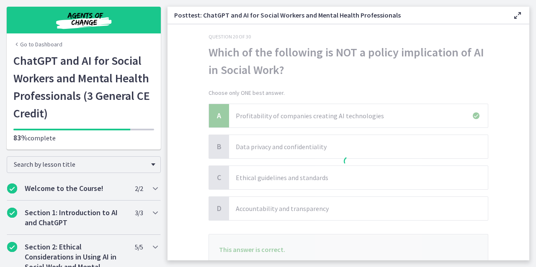
scroll to position [71, 0]
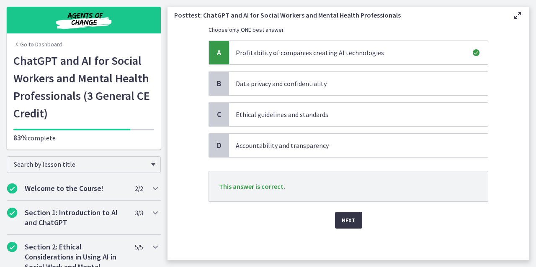
click at [344, 216] on span "Next" at bounding box center [349, 221] width 14 height 10
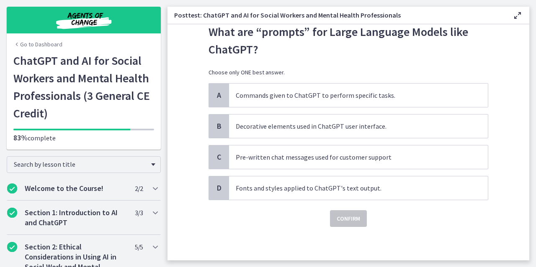
scroll to position [0, 0]
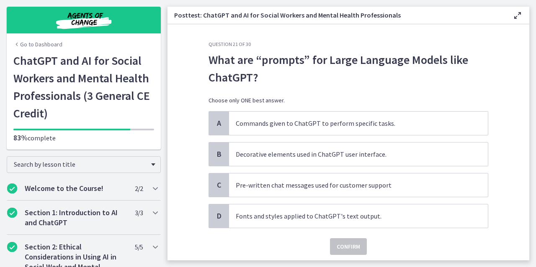
click at [334, 136] on div "A Commands given to ChatGPT to perform specific tasks. B Decorative elements us…" at bounding box center [348, 169] width 280 height 117
click at [330, 130] on span "Commands given to ChatGPT to perform specific tasks." at bounding box center [358, 123] width 259 height 23
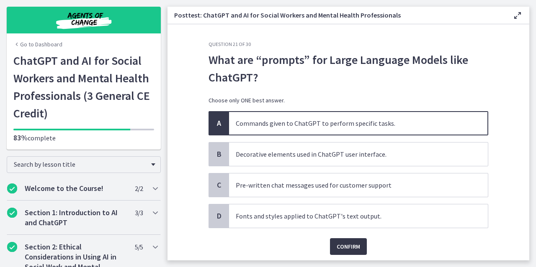
click at [351, 243] on span "Confirm" at bounding box center [348, 247] width 23 height 10
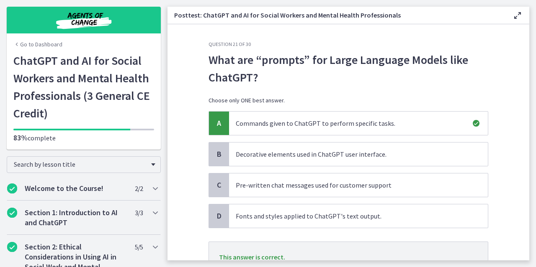
scroll to position [71, 0]
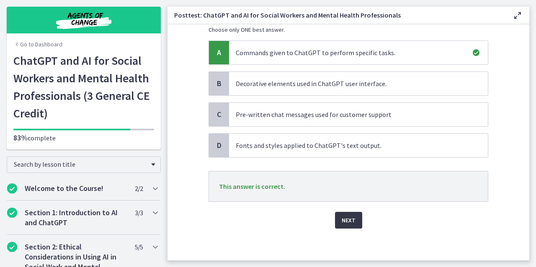
click at [352, 216] on button "Next" at bounding box center [348, 220] width 27 height 17
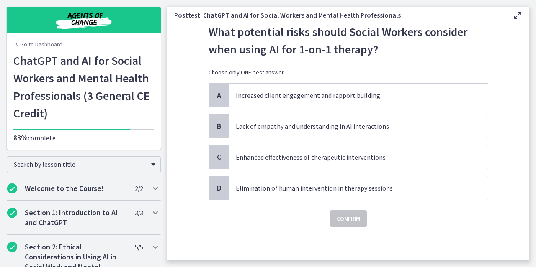
scroll to position [0, 0]
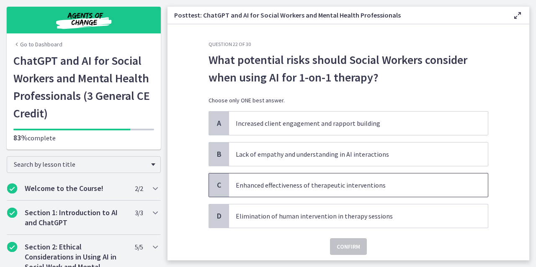
click at [323, 190] on span "Enhanced effectiveness of therapeutic interventions" at bounding box center [358, 185] width 259 height 23
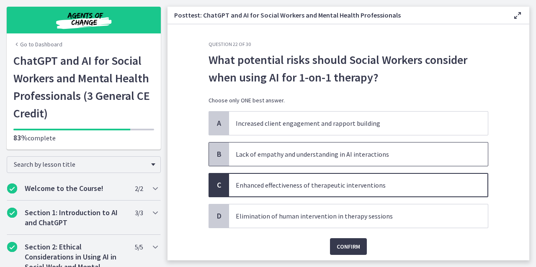
click at [316, 157] on p "Lack of empathy and understanding in AI interactions" at bounding box center [350, 154] width 229 height 10
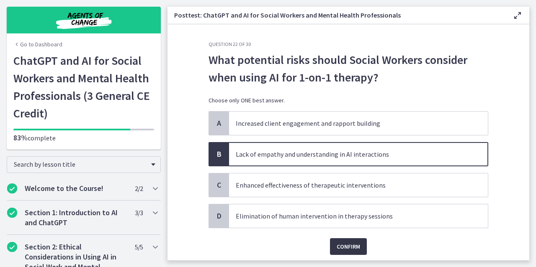
click at [344, 243] on span "Confirm" at bounding box center [348, 247] width 23 height 10
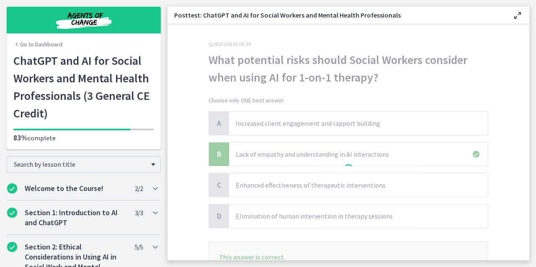
scroll to position [71, 0]
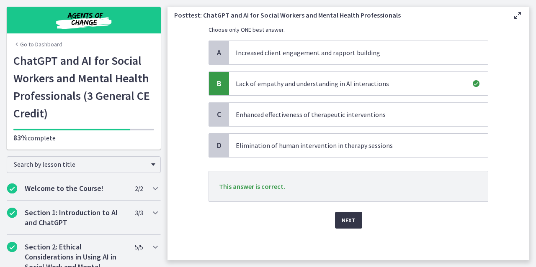
click at [347, 224] on span "Next" at bounding box center [349, 221] width 14 height 10
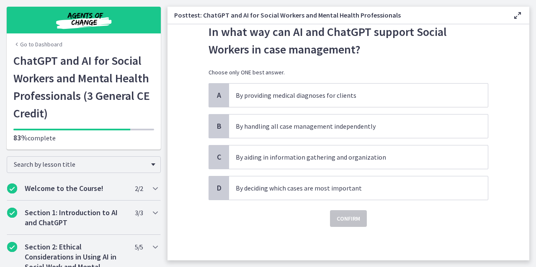
scroll to position [0, 0]
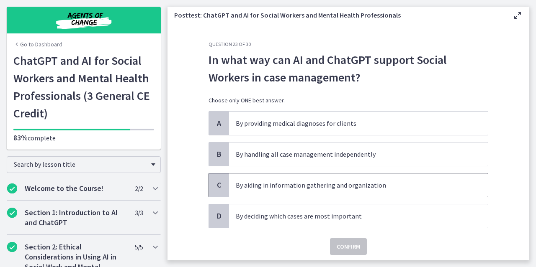
click at [332, 189] on p "By aiding in information gathering and organization" at bounding box center [350, 185] width 229 height 10
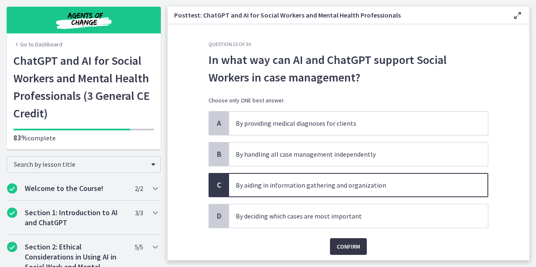
click at [344, 249] on span "Confirm" at bounding box center [348, 247] width 23 height 10
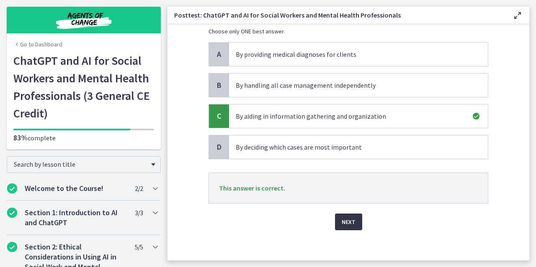
scroll to position [71, 0]
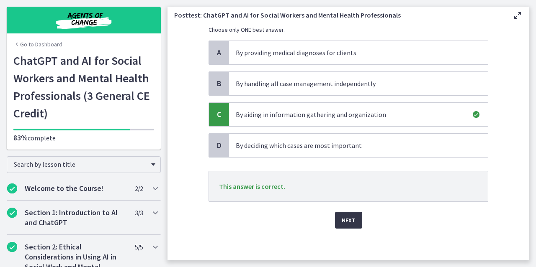
click at [344, 222] on span "Next" at bounding box center [349, 221] width 14 height 10
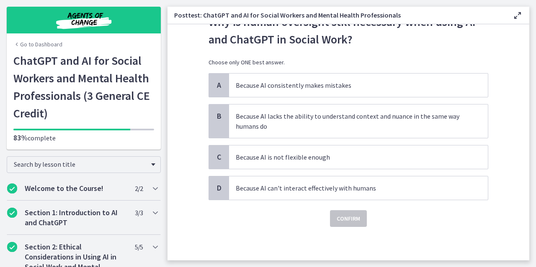
scroll to position [0, 0]
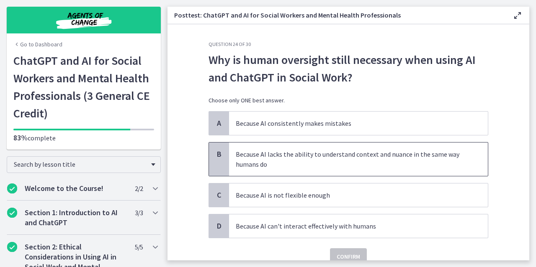
click at [340, 158] on p "Because AI lacks the ability to understand context and nuance in the same way h…" at bounding box center [350, 159] width 229 height 20
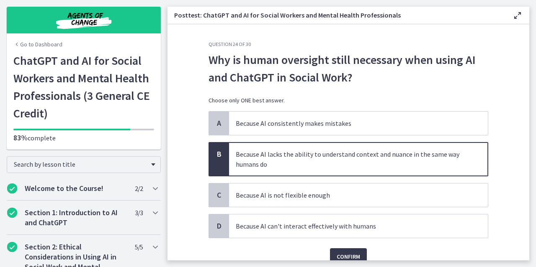
scroll to position [37, 0]
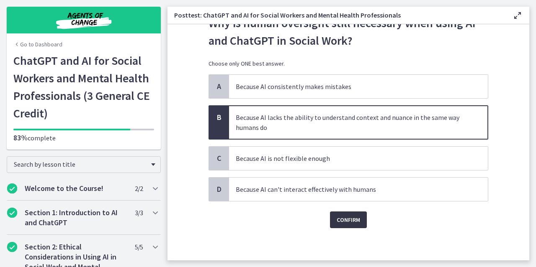
click at [350, 222] on span "Confirm" at bounding box center [348, 220] width 23 height 10
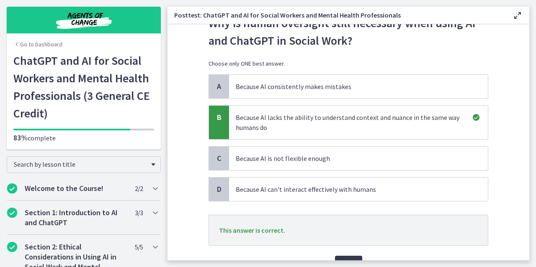
click at [347, 254] on div "Next" at bounding box center [348, 259] width 280 height 27
click at [344, 256] on button "Next" at bounding box center [348, 264] width 27 height 17
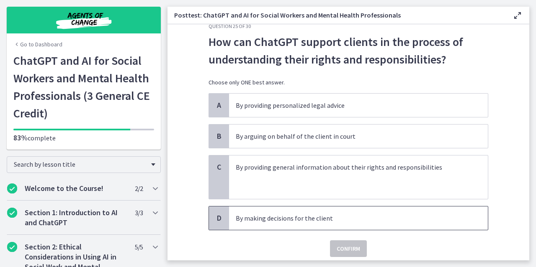
scroll to position [18, 0]
click at [312, 165] on p "By providing general information about their rights and responsibilities" at bounding box center [350, 167] width 229 height 10
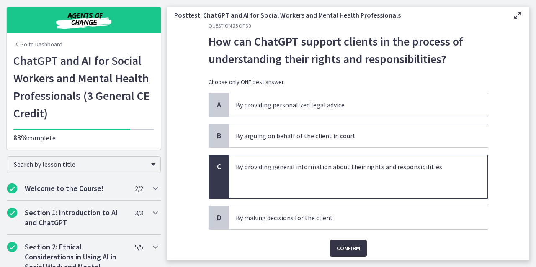
click at [344, 248] on span "Confirm" at bounding box center [348, 249] width 23 height 10
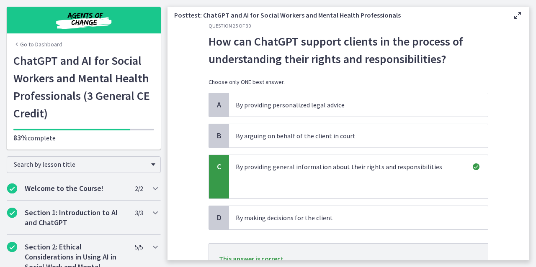
scroll to position [91, 0]
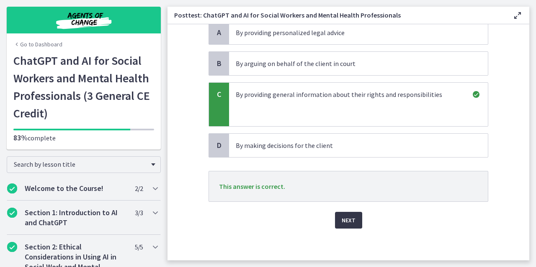
click at [347, 225] on button "Next" at bounding box center [348, 220] width 27 height 17
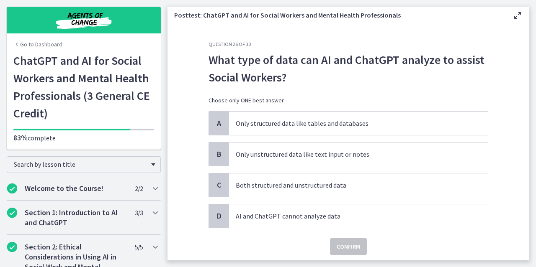
scroll to position [27, 0]
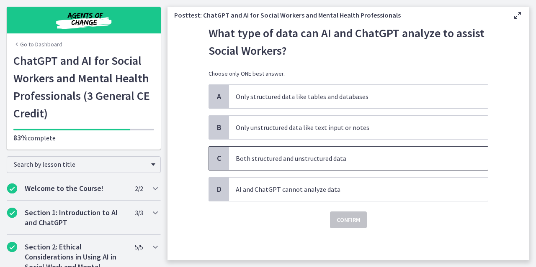
click at [333, 157] on p "Both structured and unstructured data" at bounding box center [350, 159] width 229 height 10
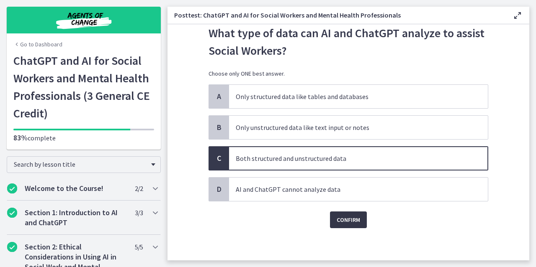
click at [341, 219] on span "Confirm" at bounding box center [348, 220] width 23 height 10
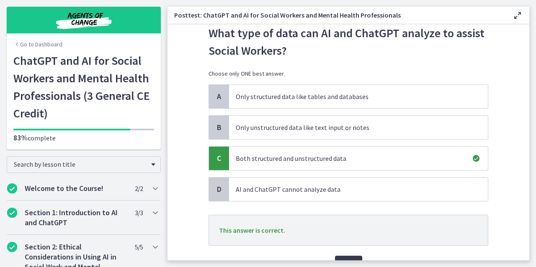
scroll to position [40, 0]
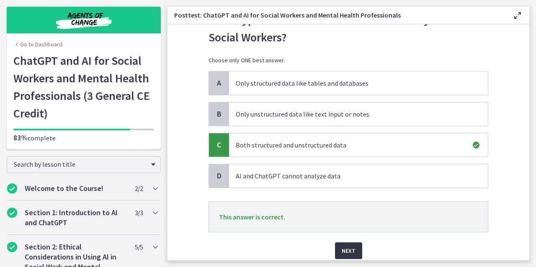
click at [342, 246] on span "Next" at bounding box center [349, 251] width 14 height 10
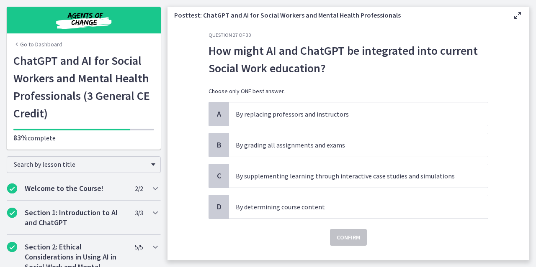
scroll to position [12, 0]
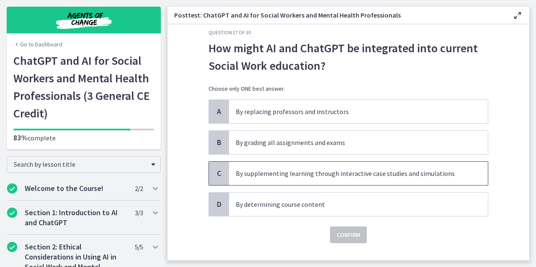
click at [325, 175] on p "By supplementing learning through interactive case studies and simulations" at bounding box center [350, 174] width 229 height 10
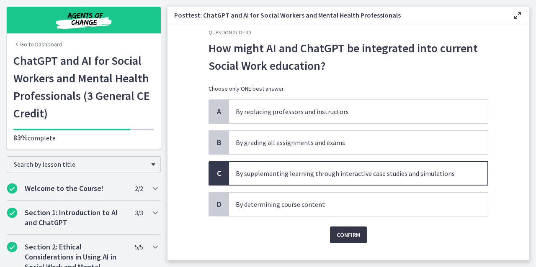
click at [342, 230] on span "Confirm" at bounding box center [348, 235] width 23 height 10
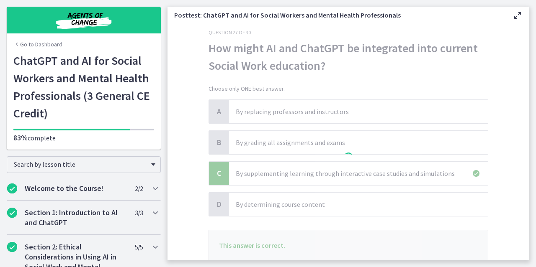
scroll to position [71, 0]
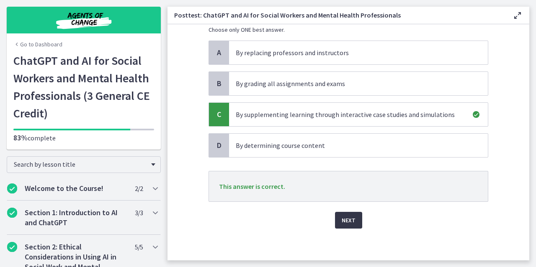
click at [345, 218] on span "Next" at bounding box center [349, 221] width 14 height 10
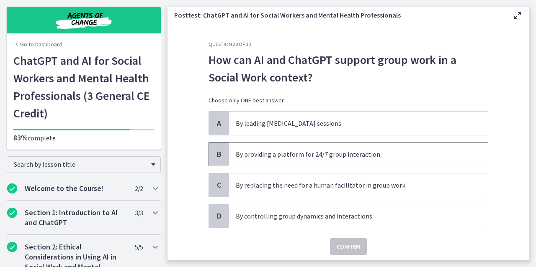
click at [333, 159] on span "By providing a platform for 24/7 group interaction" at bounding box center [358, 154] width 259 height 23
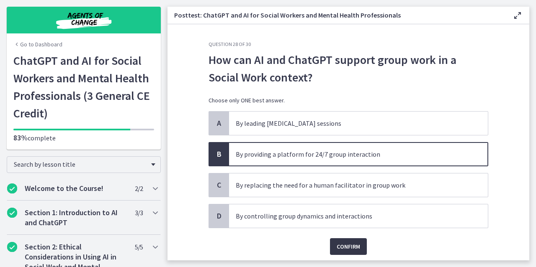
click at [346, 243] on span "Confirm" at bounding box center [348, 247] width 23 height 10
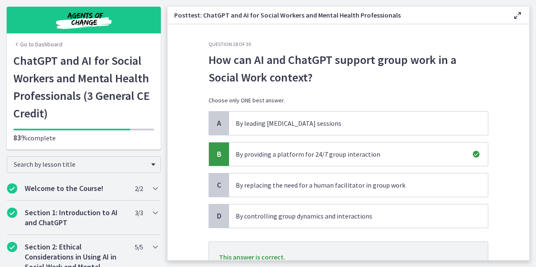
scroll to position [71, 0]
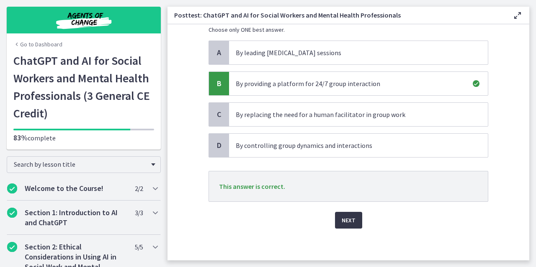
click at [348, 212] on button "Next" at bounding box center [348, 220] width 27 height 17
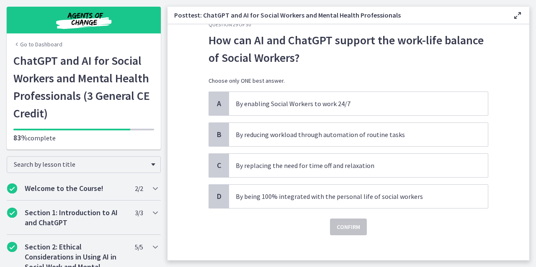
scroll to position [20, 0]
click at [335, 136] on p "By reducing workload through automation of routine tasks" at bounding box center [350, 134] width 229 height 10
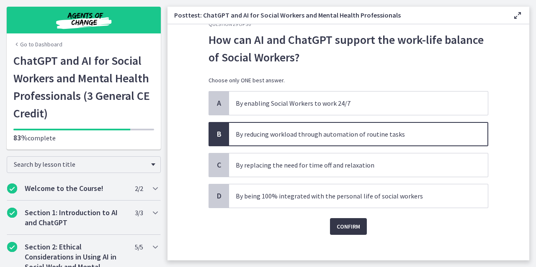
click at [349, 219] on button "Confirm" at bounding box center [348, 227] width 37 height 17
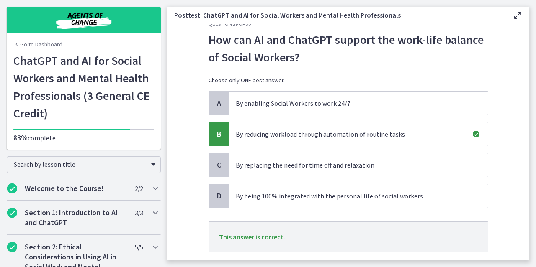
scroll to position [71, 0]
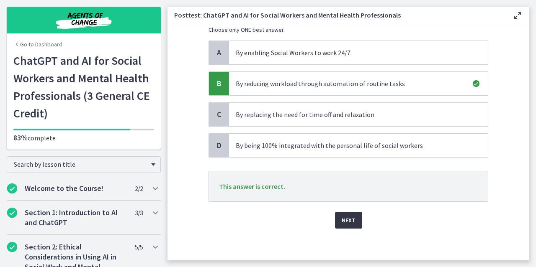
click at [348, 221] on span "Next" at bounding box center [349, 221] width 14 height 10
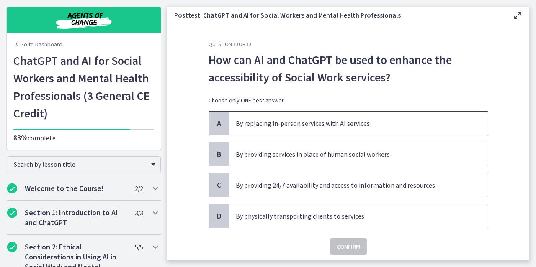
click at [341, 134] on span "By replacing in-person services with AI services" at bounding box center [358, 123] width 259 height 23
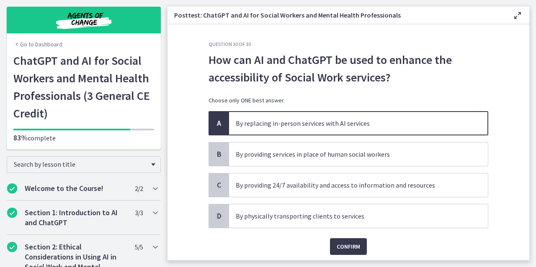
scroll to position [27, 0]
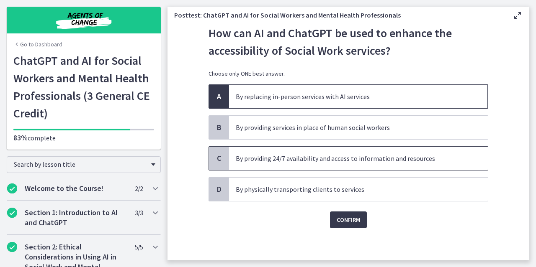
click at [347, 159] on p "By providing 24/7 availability and access to information and resources" at bounding box center [350, 159] width 229 height 10
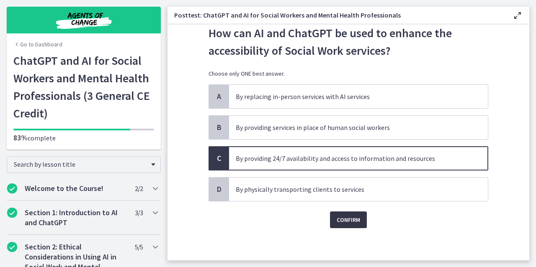
click at [350, 219] on span "Confirm" at bounding box center [348, 220] width 23 height 10
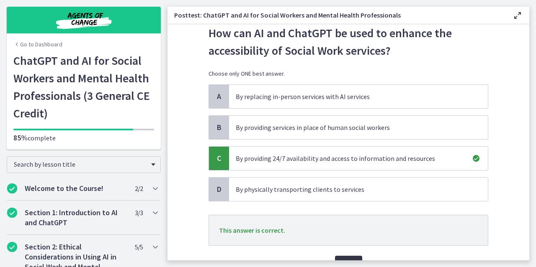
scroll to position [71, 0]
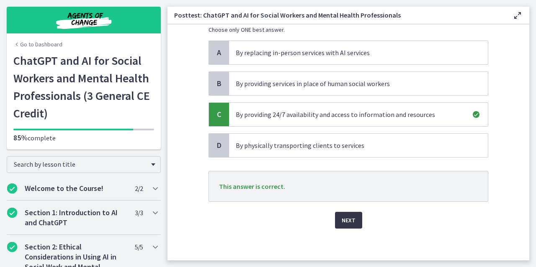
click at [348, 216] on span "Next" at bounding box center [349, 221] width 14 height 10
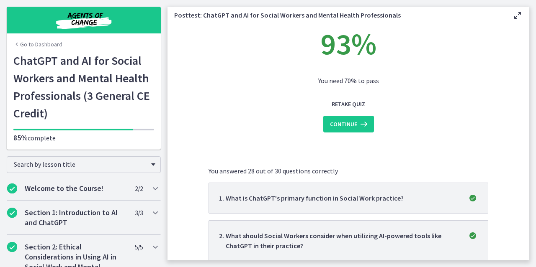
scroll to position [0, 0]
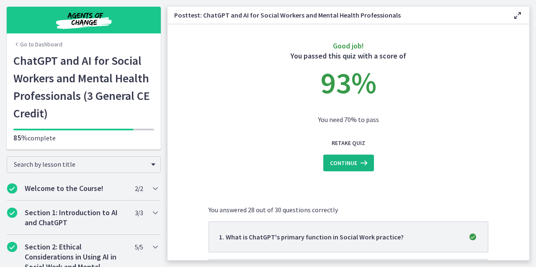
click at [351, 170] on button "Continue" at bounding box center [348, 163] width 51 height 17
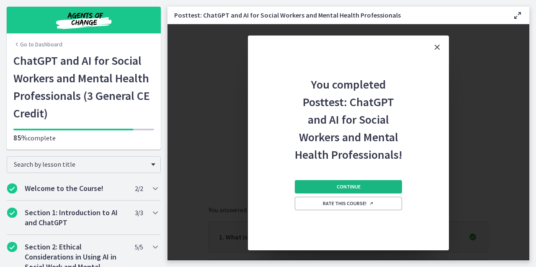
click at [348, 191] on button "Continue" at bounding box center [348, 186] width 107 height 13
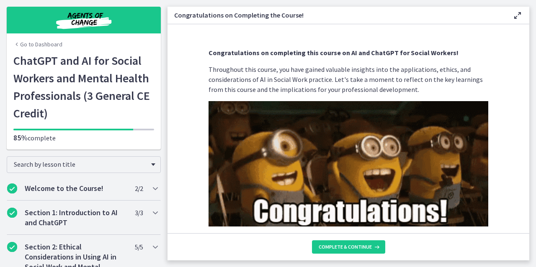
scroll to position [8, 0]
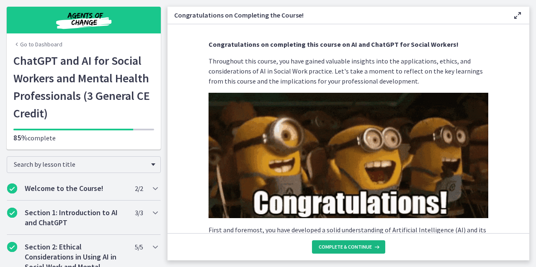
click at [350, 242] on button "Complete & continue" at bounding box center [348, 247] width 73 height 13
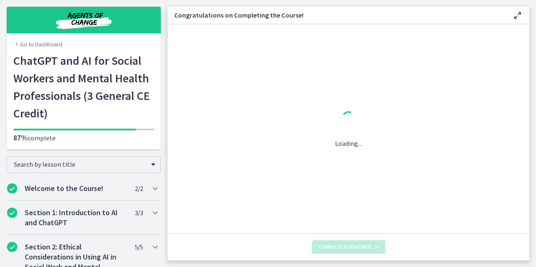
scroll to position [0, 0]
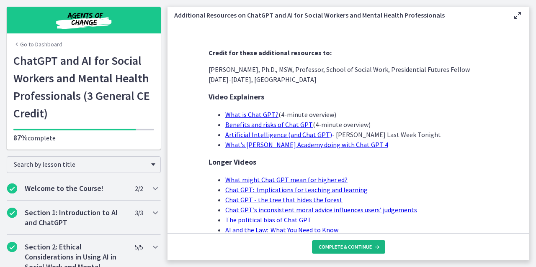
click at [350, 243] on button "Complete & continue" at bounding box center [348, 247] width 73 height 13
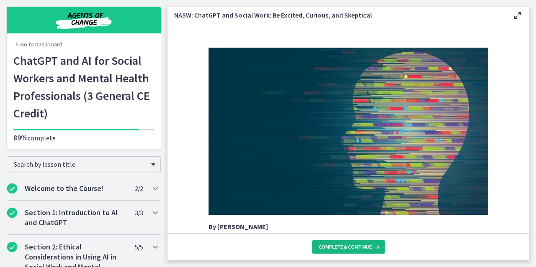
click at [355, 247] on span "Complete & continue" at bounding box center [345, 247] width 53 height 7
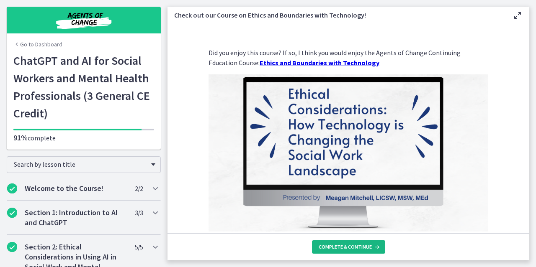
click at [355, 247] on span "Complete & continue" at bounding box center [345, 247] width 53 height 7
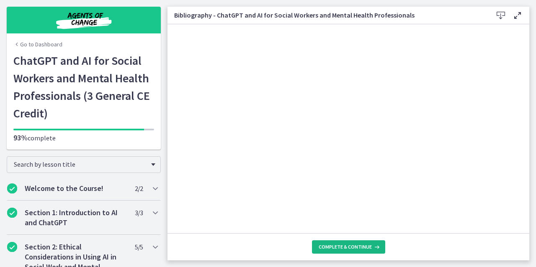
click at [357, 249] on span "Complete & continue" at bounding box center [345, 247] width 53 height 7
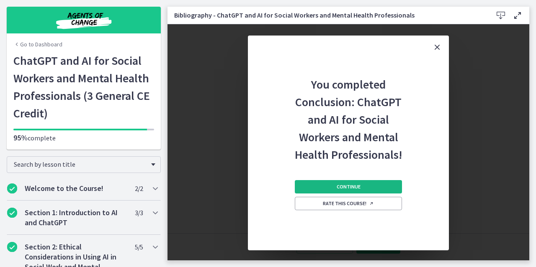
click at [361, 185] on button "Continue" at bounding box center [348, 186] width 107 height 13
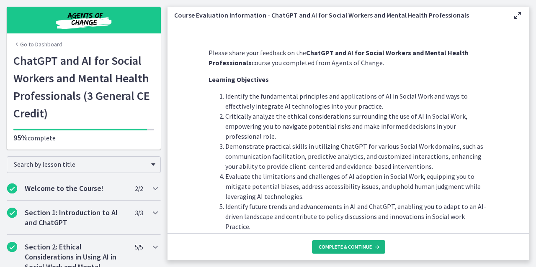
click at [358, 253] on button "Complete & continue" at bounding box center [348, 247] width 73 height 13
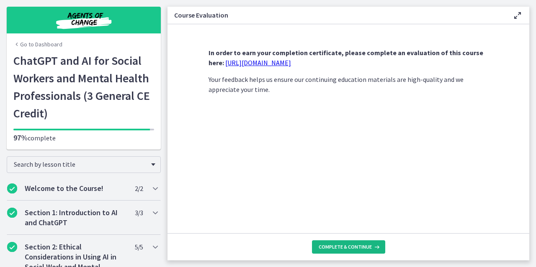
click at [350, 249] on span "Complete & continue" at bounding box center [345, 247] width 53 height 7
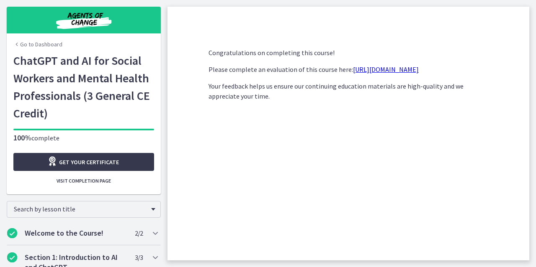
click at [378, 70] on link "https://forms.gle/jm1zbfhChZ2exBv78" at bounding box center [386, 69] width 66 height 8
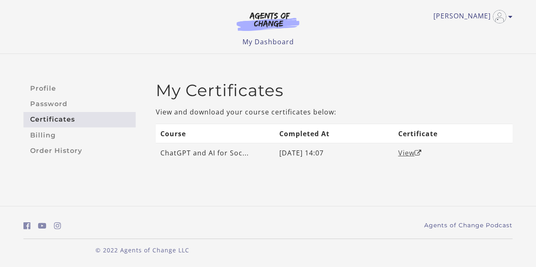
click at [409, 155] on link "View" at bounding box center [409, 153] width 23 height 9
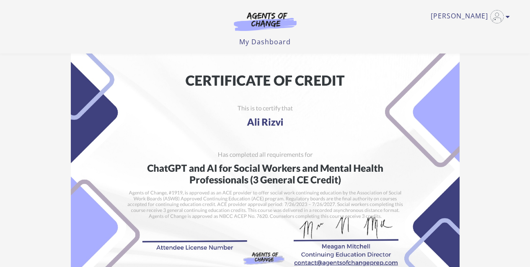
scroll to position [33, 0]
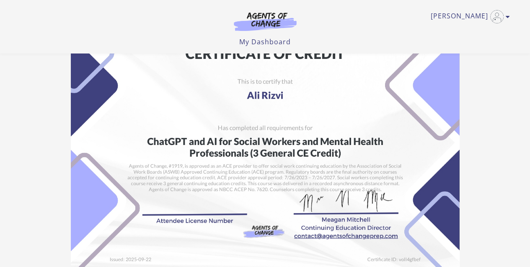
click at [183, 207] on img at bounding box center [265, 143] width 388 height 274
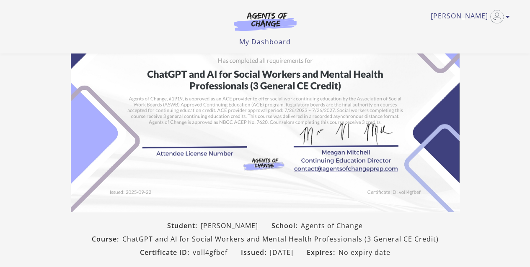
scroll to position [220, 0]
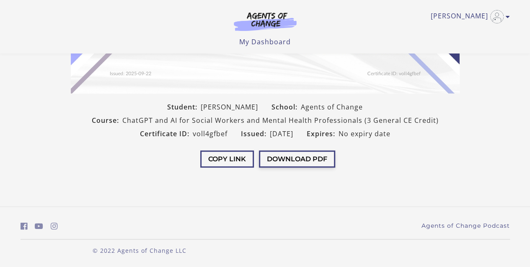
click at [295, 161] on button "Download PDF" at bounding box center [297, 159] width 76 height 17
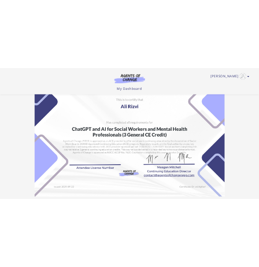
scroll to position [30, 0]
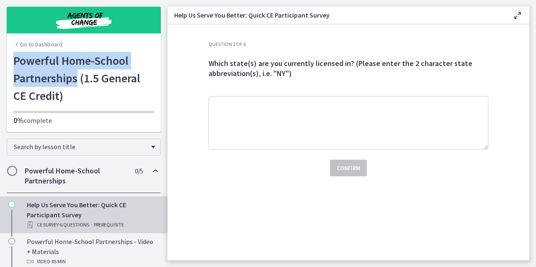
drag, startPoint x: 73, startPoint y: 82, endPoint x: 10, endPoint y: 64, distance: 64.8
click at [13, 64] on h1 "Powerful Home-School Partnerships (1.5 General CE Credit)" at bounding box center [83, 78] width 141 height 53
copy h1 "Powerful Home-School Partnerships"
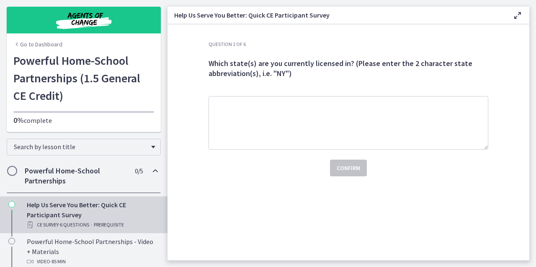
drag, startPoint x: 304, startPoint y: 113, endPoint x: 304, endPoint y: 91, distance: 22.2
click at [304, 91] on div "Question 1 of 6 Which state(s) are you currently licensed in? (Please enter the…" at bounding box center [348, 109] width 280 height 136
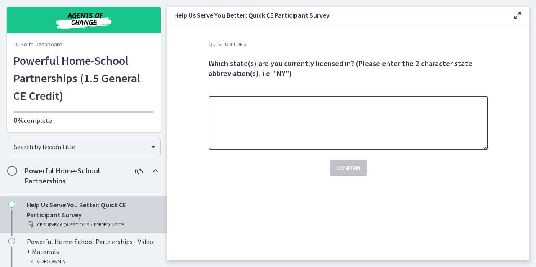
click at [296, 130] on textarea at bounding box center [348, 123] width 280 height 54
type textarea "**"
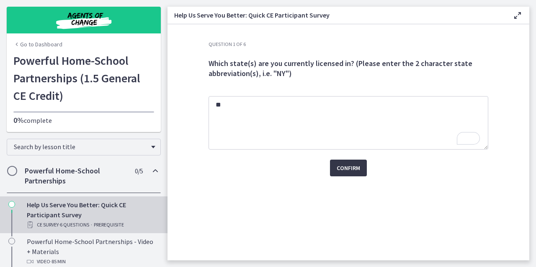
click at [348, 171] on span "Confirm" at bounding box center [348, 168] width 23 height 10
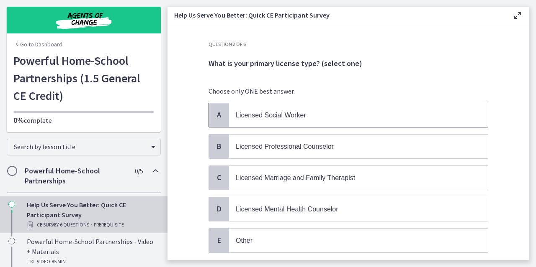
click at [360, 119] on p "Licensed Social Worker" at bounding box center [350, 115] width 229 height 10
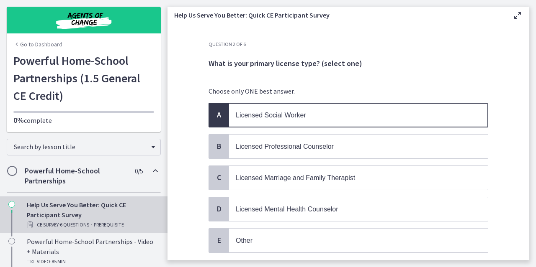
scroll to position [56, 0]
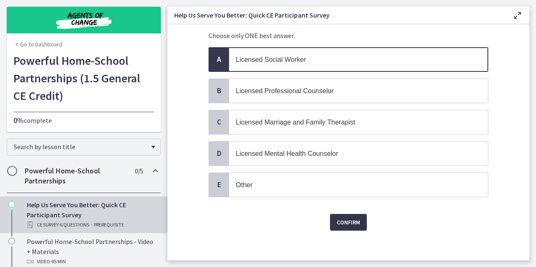
click at [358, 223] on button "Confirm" at bounding box center [348, 222] width 37 height 17
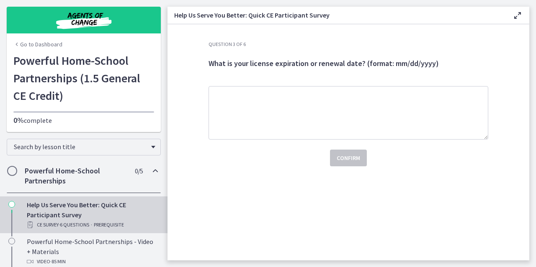
scroll to position [0, 0]
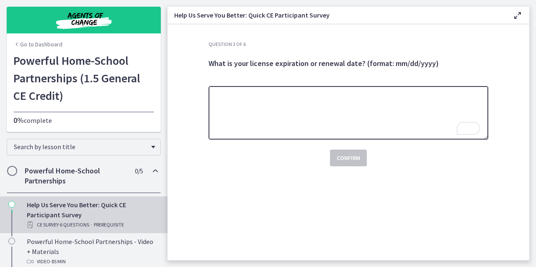
drag, startPoint x: 281, startPoint y: 115, endPoint x: 248, endPoint y: 118, distance: 33.2
click at [248, 118] on textarea "To enrich screen reader interactions, please activate Accessibility in Grammarl…" at bounding box center [348, 113] width 280 height 54
type textarea "**********"
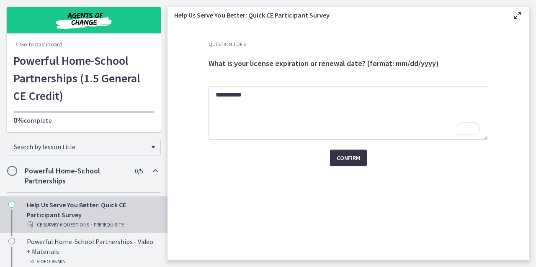
click at [347, 160] on span "Confirm" at bounding box center [348, 158] width 23 height 10
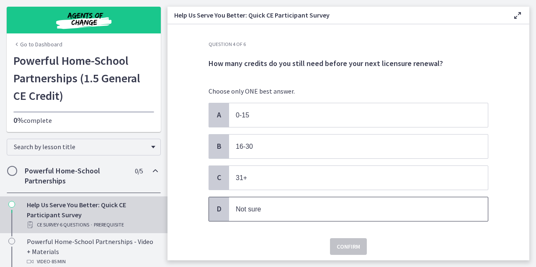
click at [293, 204] on p "Not sure" at bounding box center [350, 209] width 229 height 10
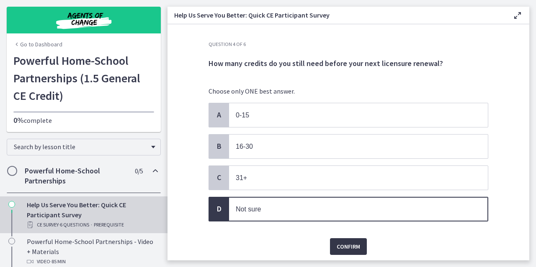
click at [343, 239] on button "Confirm" at bounding box center [348, 247] width 37 height 17
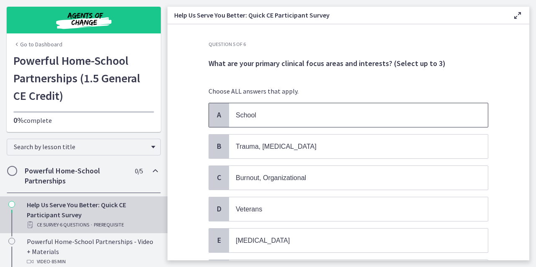
click at [377, 113] on p "School" at bounding box center [350, 115] width 229 height 10
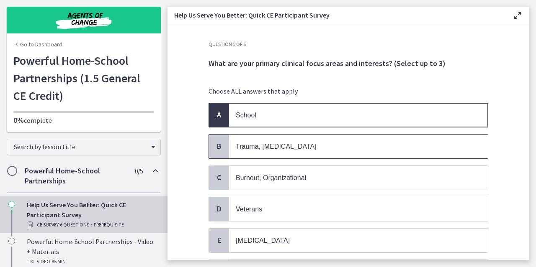
click at [367, 139] on span "Trauma, PTSD" at bounding box center [358, 147] width 259 height 24
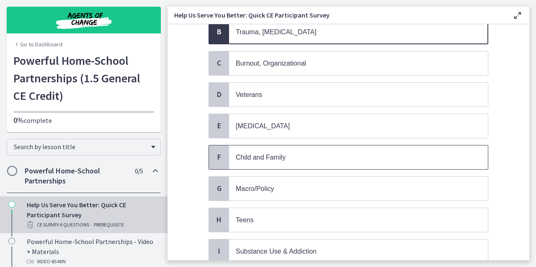
click at [358, 157] on p "Child and Family" at bounding box center [350, 157] width 229 height 10
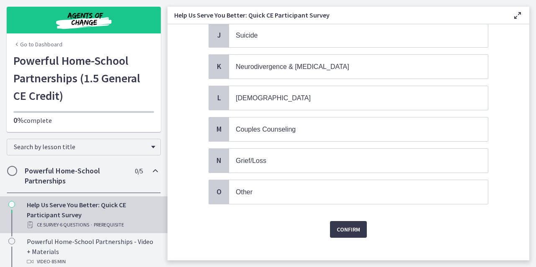
scroll to position [363, 0]
click at [347, 225] on span "Confirm" at bounding box center [348, 230] width 23 height 10
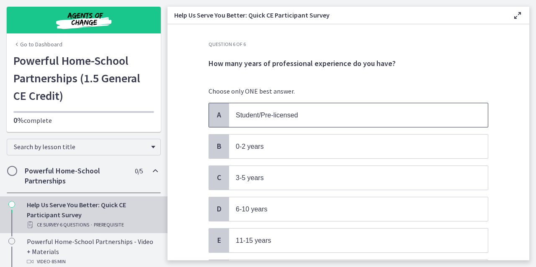
scroll to position [59, 0]
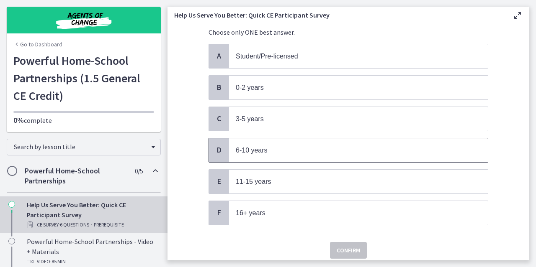
click at [327, 149] on p "6-10 years" at bounding box center [350, 150] width 229 height 10
click at [348, 246] on span "Confirm" at bounding box center [348, 251] width 23 height 10
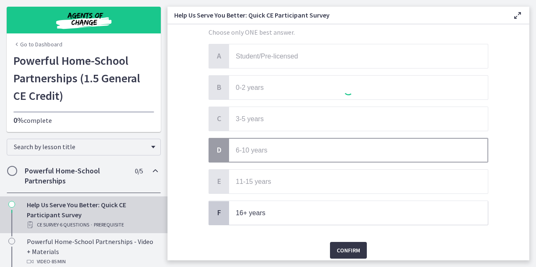
scroll to position [0, 0]
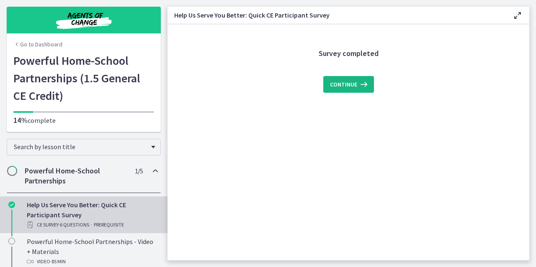
click at [355, 87] on span "Continue" at bounding box center [343, 85] width 27 height 10
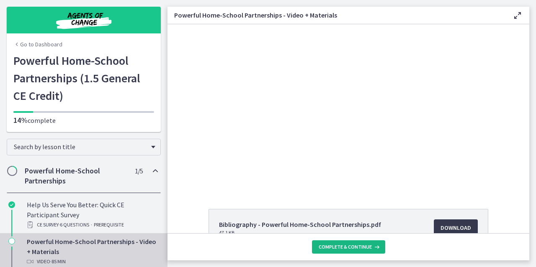
click at [338, 250] on span "Complete & continue" at bounding box center [345, 247] width 53 height 7
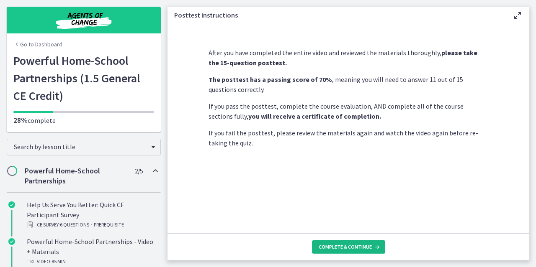
click at [338, 250] on span "Complete & continue" at bounding box center [345, 247] width 53 height 7
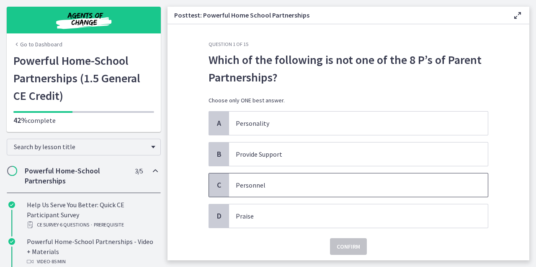
click at [338, 174] on span "Personnel" at bounding box center [358, 185] width 259 height 23
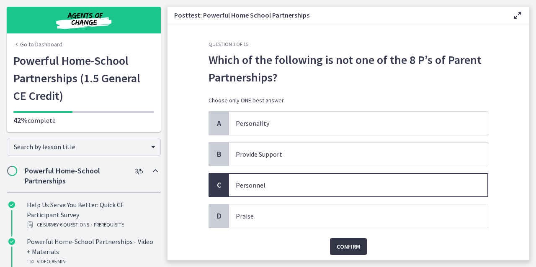
click at [341, 247] on span "Confirm" at bounding box center [348, 247] width 23 height 10
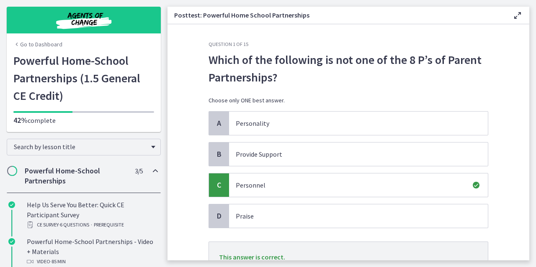
scroll to position [71, 0]
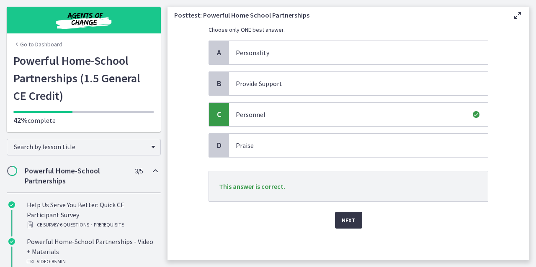
click at [352, 216] on button "Next" at bounding box center [348, 220] width 27 height 17
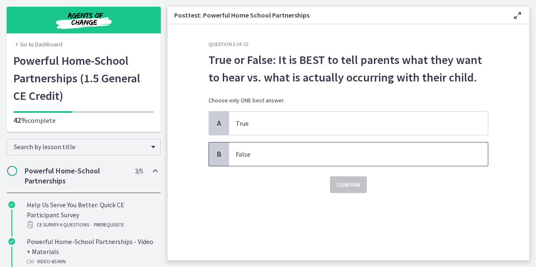
click at [394, 154] on p "False" at bounding box center [350, 154] width 229 height 10
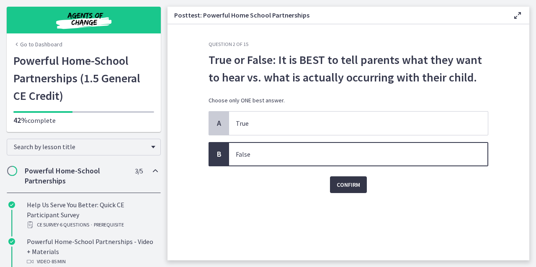
click at [353, 181] on span "Confirm" at bounding box center [348, 185] width 23 height 10
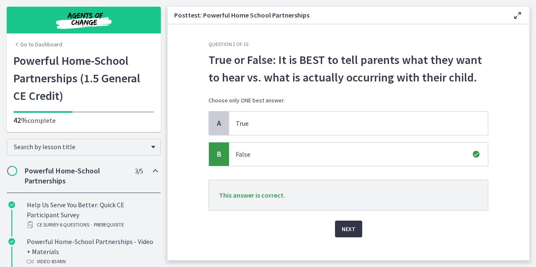
click at [342, 225] on span "Next" at bounding box center [349, 229] width 14 height 10
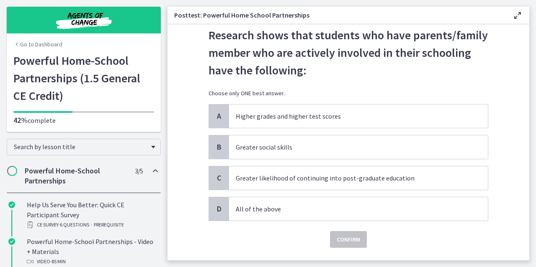
scroll to position [25, 0]
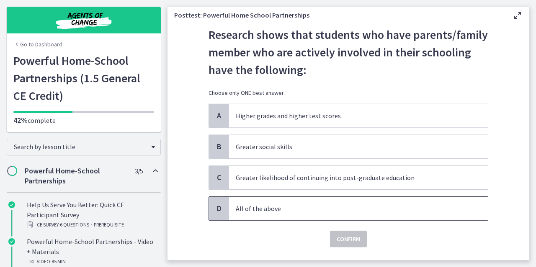
click at [339, 209] on p "All of the above" at bounding box center [350, 209] width 229 height 10
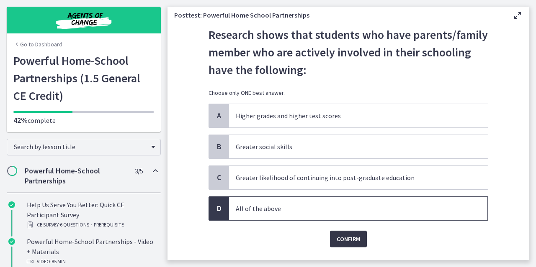
click at [338, 234] on span "Confirm" at bounding box center [348, 239] width 23 height 10
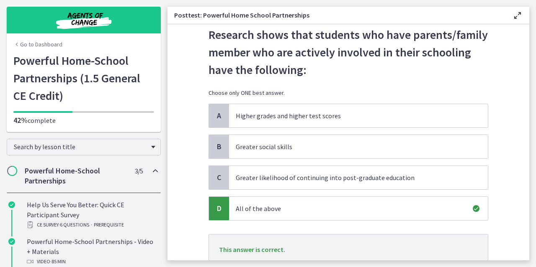
scroll to position [88, 0]
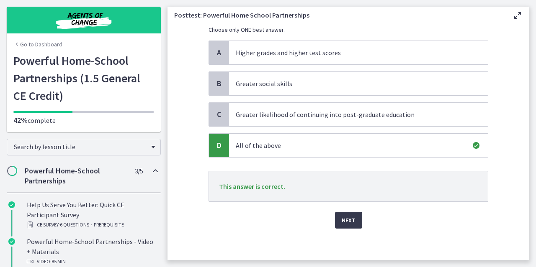
click at [347, 172] on div "Question 3 of 15 Research shows that students who have parents/family member wh…" at bounding box center [348, 63] width 293 height 220
click at [353, 214] on button "Next" at bounding box center [348, 220] width 27 height 17
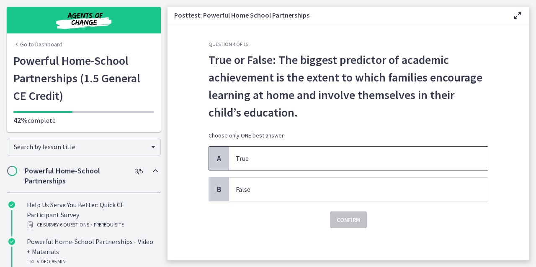
click at [383, 151] on span "True" at bounding box center [358, 158] width 259 height 23
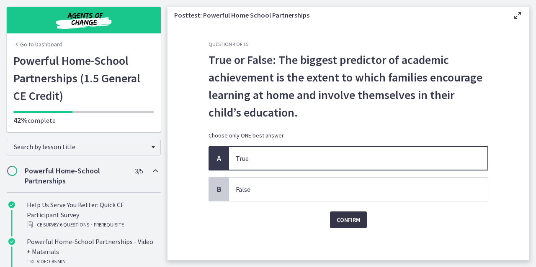
click at [352, 219] on span "Confirm" at bounding box center [348, 220] width 23 height 10
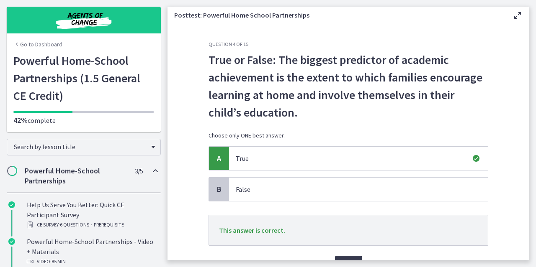
scroll to position [44, 0]
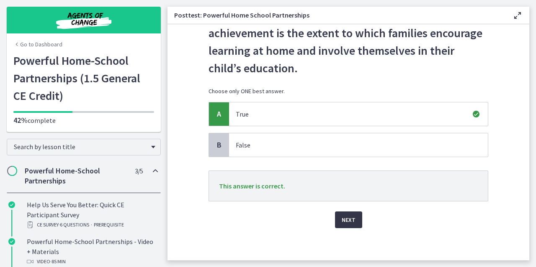
drag, startPoint x: 352, startPoint y: 217, endPoint x: 333, endPoint y: 225, distance: 20.8
click at [335, 225] on button "Next" at bounding box center [348, 220] width 27 height 17
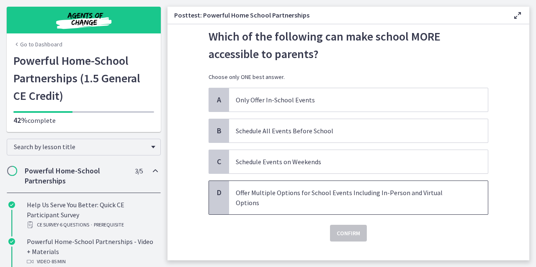
scroll to position [27, 0]
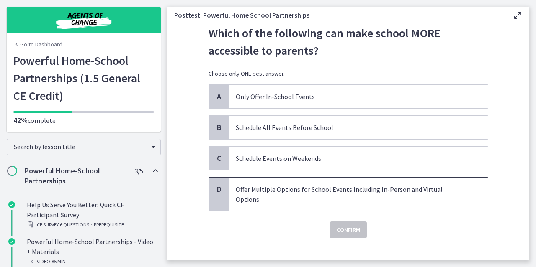
click at [320, 193] on p "Offer Multiple Options for School Events Including In-Person and Virtual Options" at bounding box center [350, 195] width 229 height 20
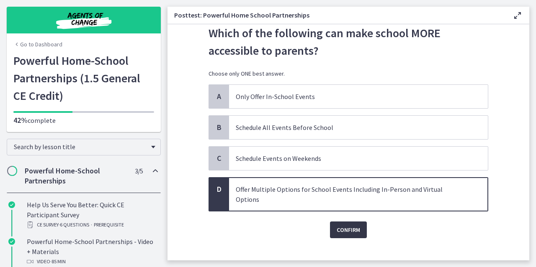
click at [349, 225] on span "Confirm" at bounding box center [348, 230] width 23 height 10
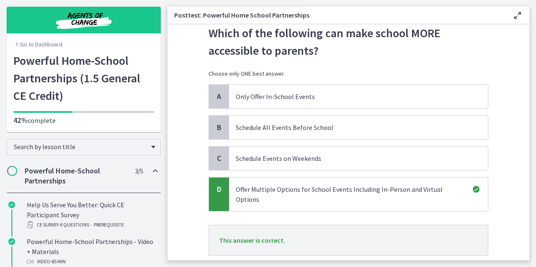
scroll to position [71, 0]
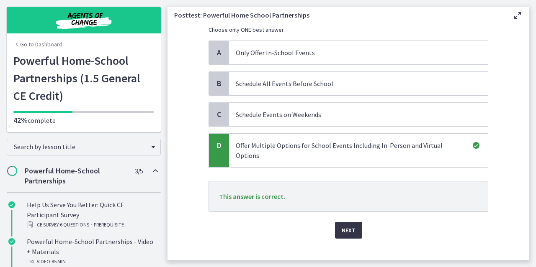
click at [349, 226] on span "Next" at bounding box center [349, 231] width 14 height 10
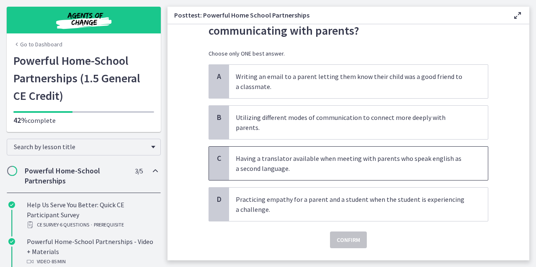
scroll to position [47, 0]
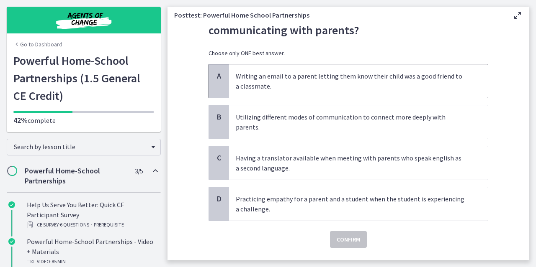
click at [380, 86] on p "Writing an email to a parent letting them know their child was a good friend to…" at bounding box center [350, 81] width 229 height 20
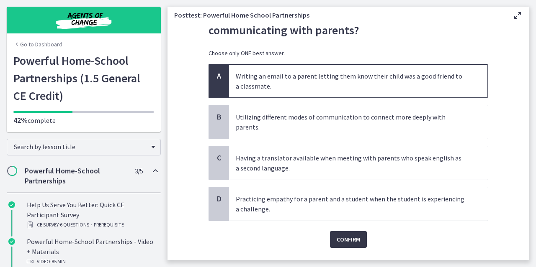
click at [354, 235] on span "Confirm" at bounding box center [348, 240] width 23 height 10
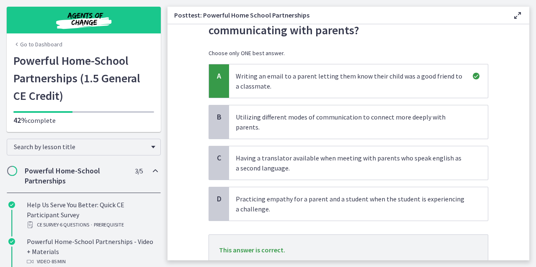
scroll to position [101, 0]
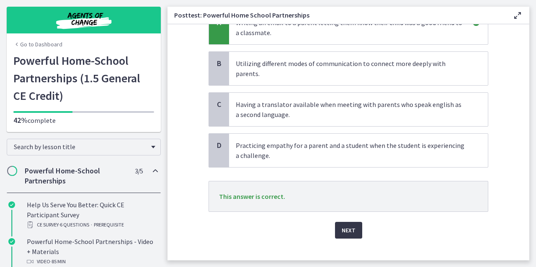
click at [352, 222] on button "Next" at bounding box center [348, 230] width 27 height 17
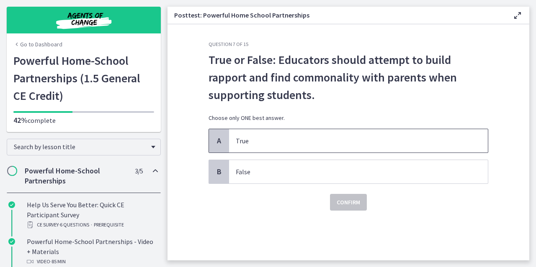
click at [373, 146] on span "True" at bounding box center [358, 140] width 259 height 23
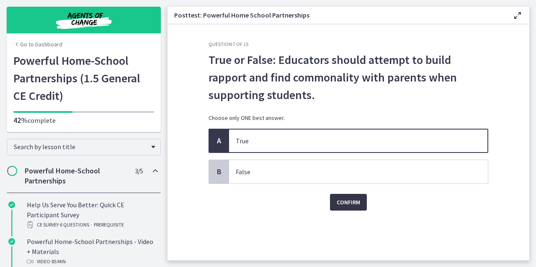
click at [354, 201] on span "Confirm" at bounding box center [348, 203] width 23 height 10
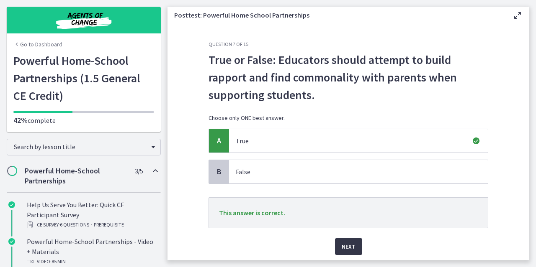
click at [343, 243] on span "Next" at bounding box center [349, 247] width 14 height 10
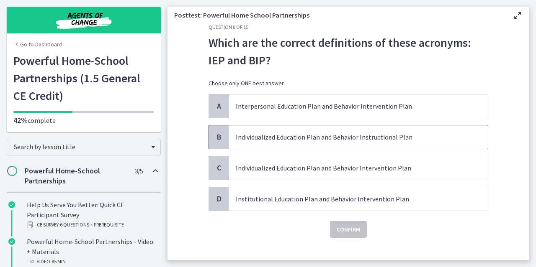
scroll to position [18, 0]
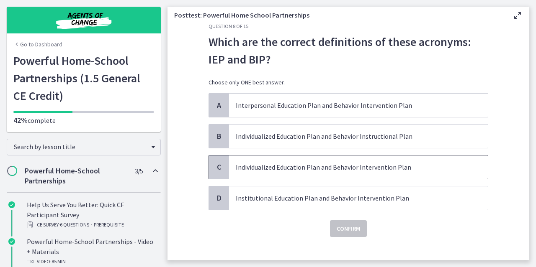
click at [365, 168] on p "Individualized Education Plan and Behavior Intervention Plan" at bounding box center [350, 167] width 229 height 10
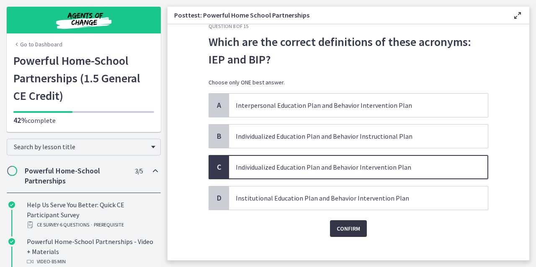
click at [343, 224] on span "Confirm" at bounding box center [348, 229] width 23 height 10
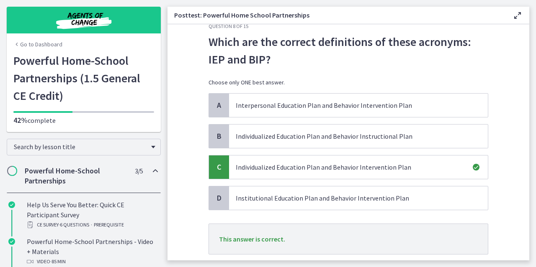
scroll to position [71, 0]
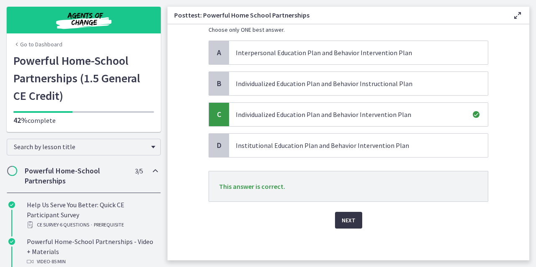
click at [352, 216] on button "Next" at bounding box center [348, 220] width 27 height 17
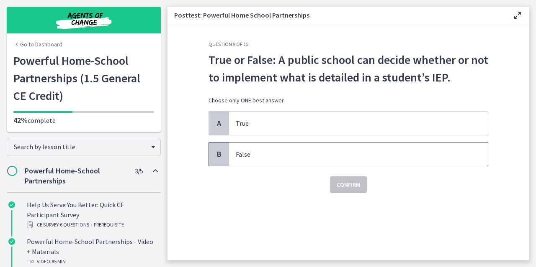
click at [352, 150] on p "False" at bounding box center [350, 154] width 229 height 10
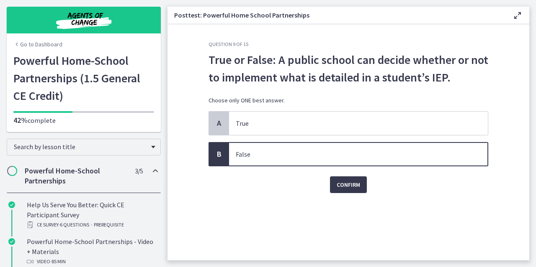
click at [349, 175] on div "Confirm" at bounding box center [348, 180] width 280 height 27
click at [349, 187] on span "Confirm" at bounding box center [348, 185] width 23 height 10
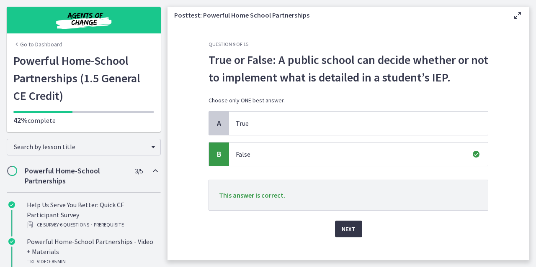
click at [348, 232] on span "Next" at bounding box center [349, 229] width 14 height 10
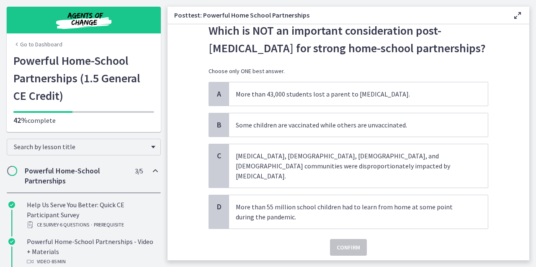
scroll to position [27, 0]
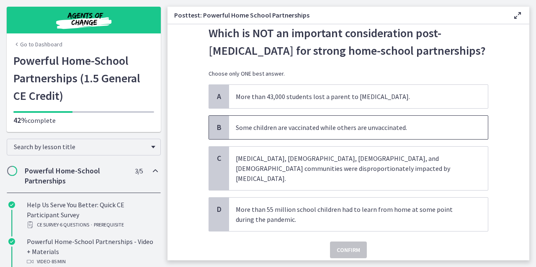
click at [377, 128] on p "Some children are vaccinated while others are unvaccinated." at bounding box center [350, 128] width 229 height 10
click at [345, 245] on span "Confirm" at bounding box center [348, 250] width 23 height 10
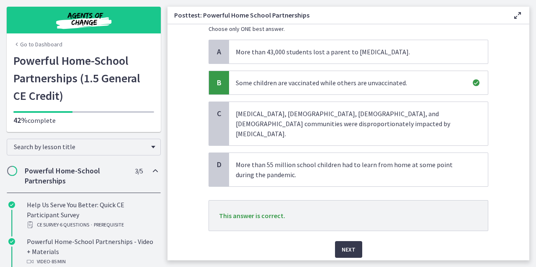
scroll to position [75, 0]
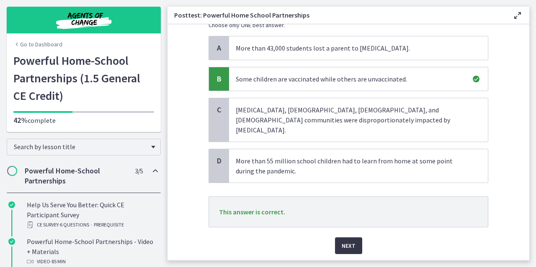
click at [355, 238] on button "Next" at bounding box center [348, 246] width 27 height 17
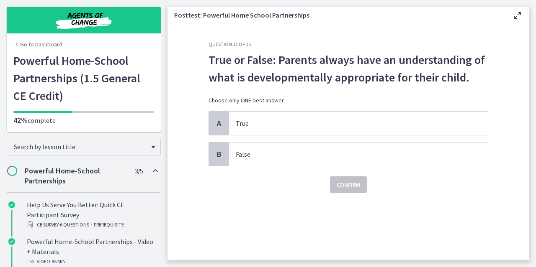
scroll to position [0, 0]
click at [404, 159] on p "False" at bounding box center [350, 154] width 229 height 10
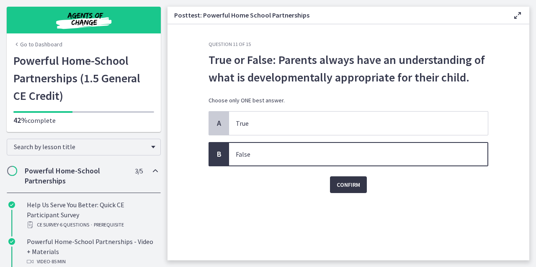
click at [351, 183] on span "Confirm" at bounding box center [348, 185] width 23 height 10
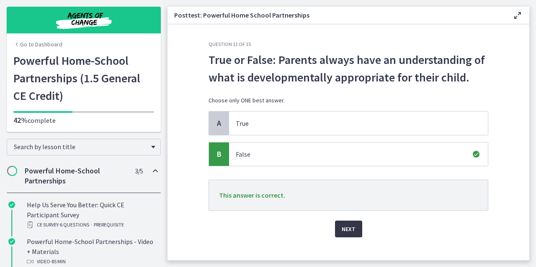
click at [336, 230] on button "Next" at bounding box center [348, 229] width 27 height 17
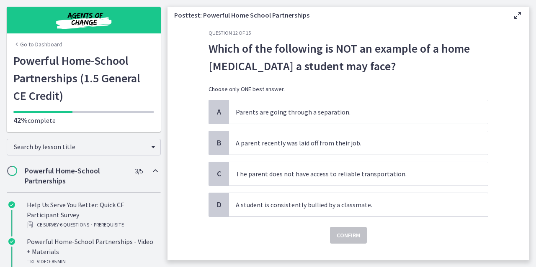
scroll to position [12, 0]
click at [333, 206] on p "A student is consistently bullied by a classmate." at bounding box center [350, 205] width 229 height 10
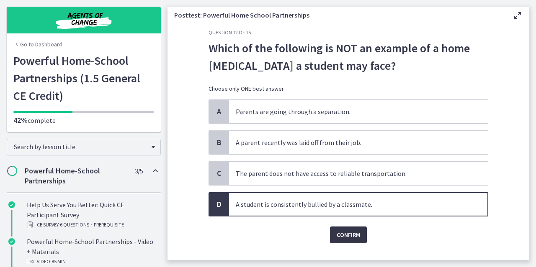
click at [346, 229] on button "Confirm" at bounding box center [348, 235] width 37 height 17
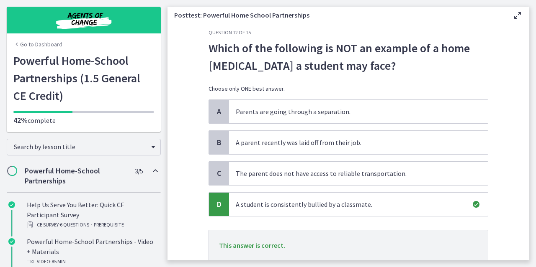
scroll to position [71, 0]
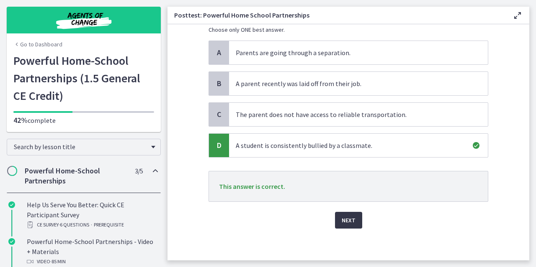
click at [348, 224] on span "Next" at bounding box center [349, 221] width 14 height 10
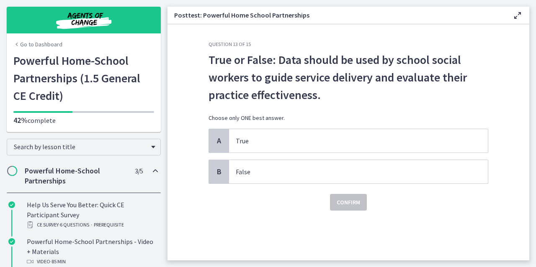
scroll to position [0, 0]
click at [372, 137] on p "True" at bounding box center [350, 141] width 229 height 10
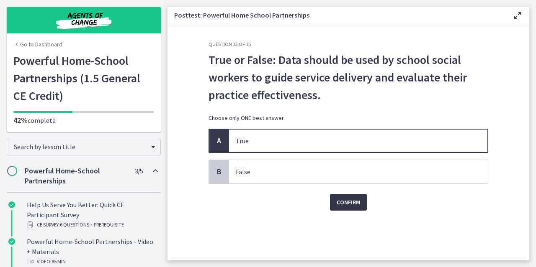
click at [337, 207] on span "Confirm" at bounding box center [348, 203] width 23 height 10
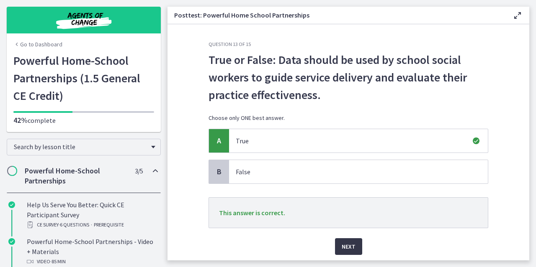
click at [357, 239] on button "Next" at bounding box center [348, 247] width 27 height 17
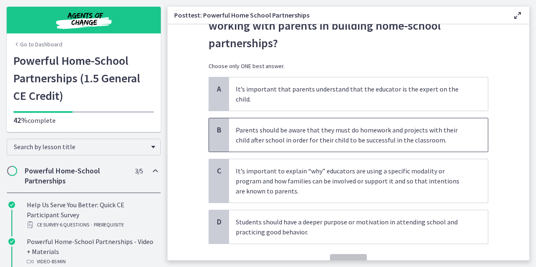
scroll to position [50, 0]
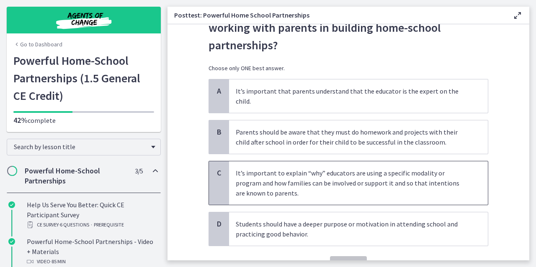
click at [338, 168] on p "It’s important to explain “why” educators are using a specific modality or prog…" at bounding box center [350, 183] width 229 height 30
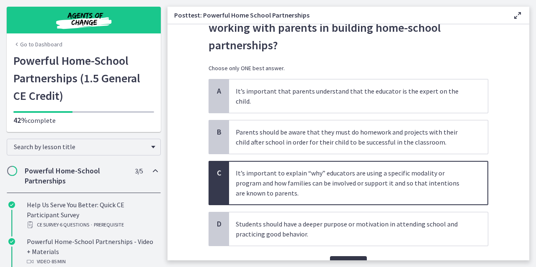
click at [350, 260] on span "Confirm" at bounding box center [348, 265] width 23 height 10
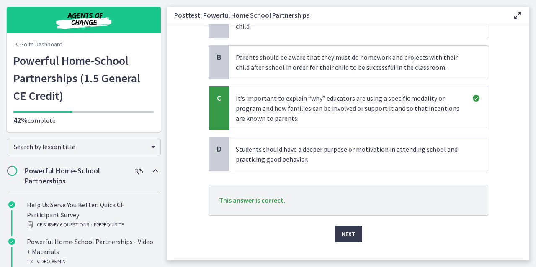
scroll to position [126, 0]
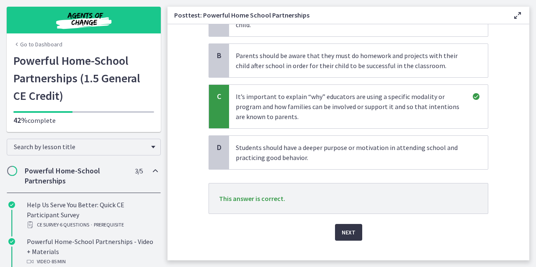
click at [352, 224] on button "Next" at bounding box center [348, 232] width 27 height 17
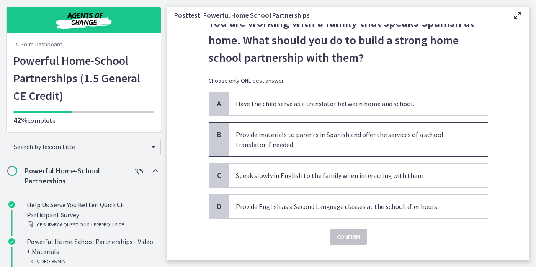
scroll to position [38, 0]
click at [379, 141] on p "Provide materials to parents in Spanish and offer the services of a school tran…" at bounding box center [350, 139] width 229 height 20
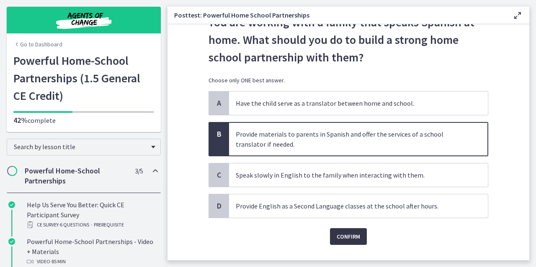
click at [342, 234] on span "Confirm" at bounding box center [348, 237] width 23 height 10
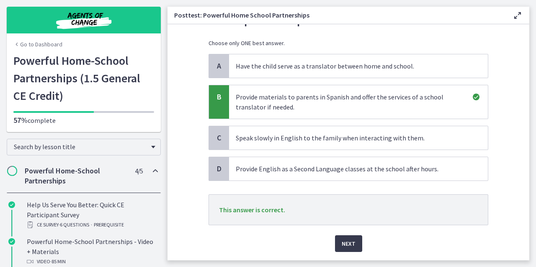
scroll to position [75, 0]
click at [342, 185] on div "Question 15 of 15 You are working with a family that speaks Spanish at home. Wh…" at bounding box center [348, 76] width 293 height 220
click at [347, 248] on button "Next" at bounding box center [348, 243] width 27 height 17
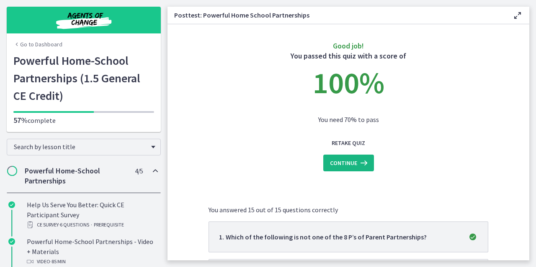
click at [354, 169] on button "Continue" at bounding box center [348, 163] width 51 height 17
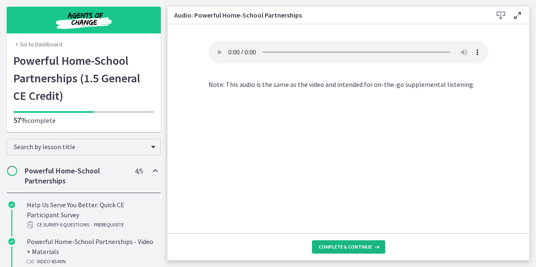
click at [344, 248] on span "Complete & continue" at bounding box center [345, 247] width 53 height 7
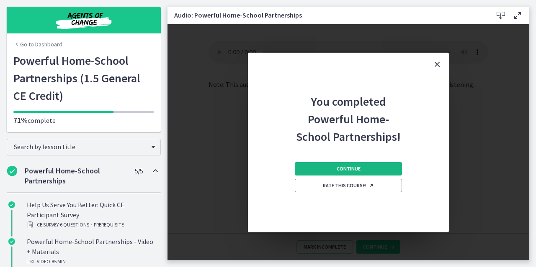
click at [368, 170] on button "Continue" at bounding box center [348, 168] width 107 height 13
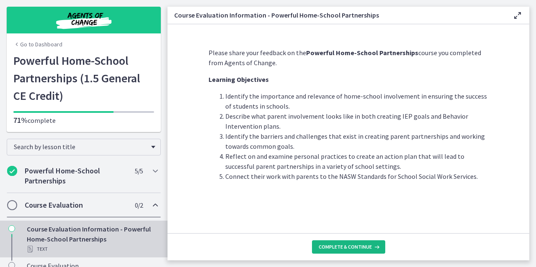
click at [342, 254] on button "Complete & continue" at bounding box center [348, 247] width 73 height 13
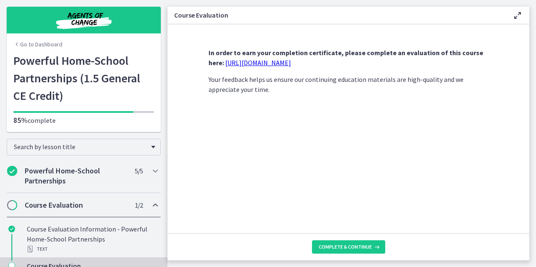
click at [342, 124] on div "In order to earn your completion certificate, please complete an evaluation of …" at bounding box center [348, 137] width 293 height 193
click at [281, 64] on link "https://forms.gle/iBpb7zobziVS6aFEA" at bounding box center [258, 63] width 66 height 8
click at [352, 249] on span "Complete & continue" at bounding box center [345, 247] width 53 height 7
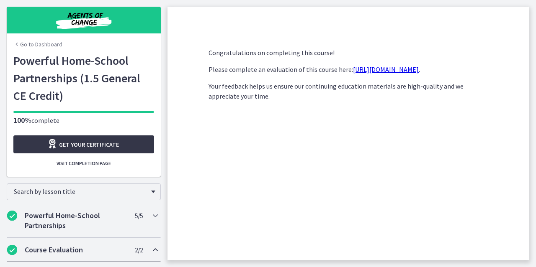
click at [110, 148] on span "Get your certificate" at bounding box center [89, 145] width 60 height 10
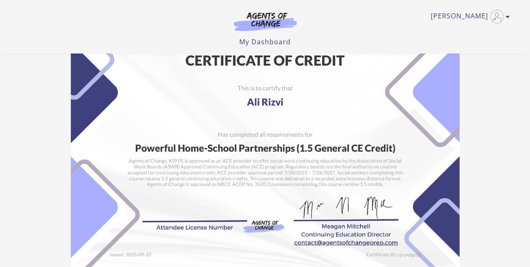
scroll to position [141, 0]
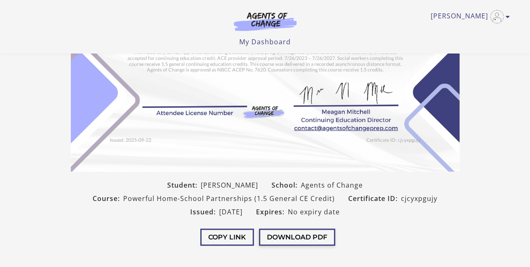
click at [291, 242] on button "Download PDF" at bounding box center [297, 237] width 76 height 17
